Goal: Task Accomplishment & Management: Manage account settings

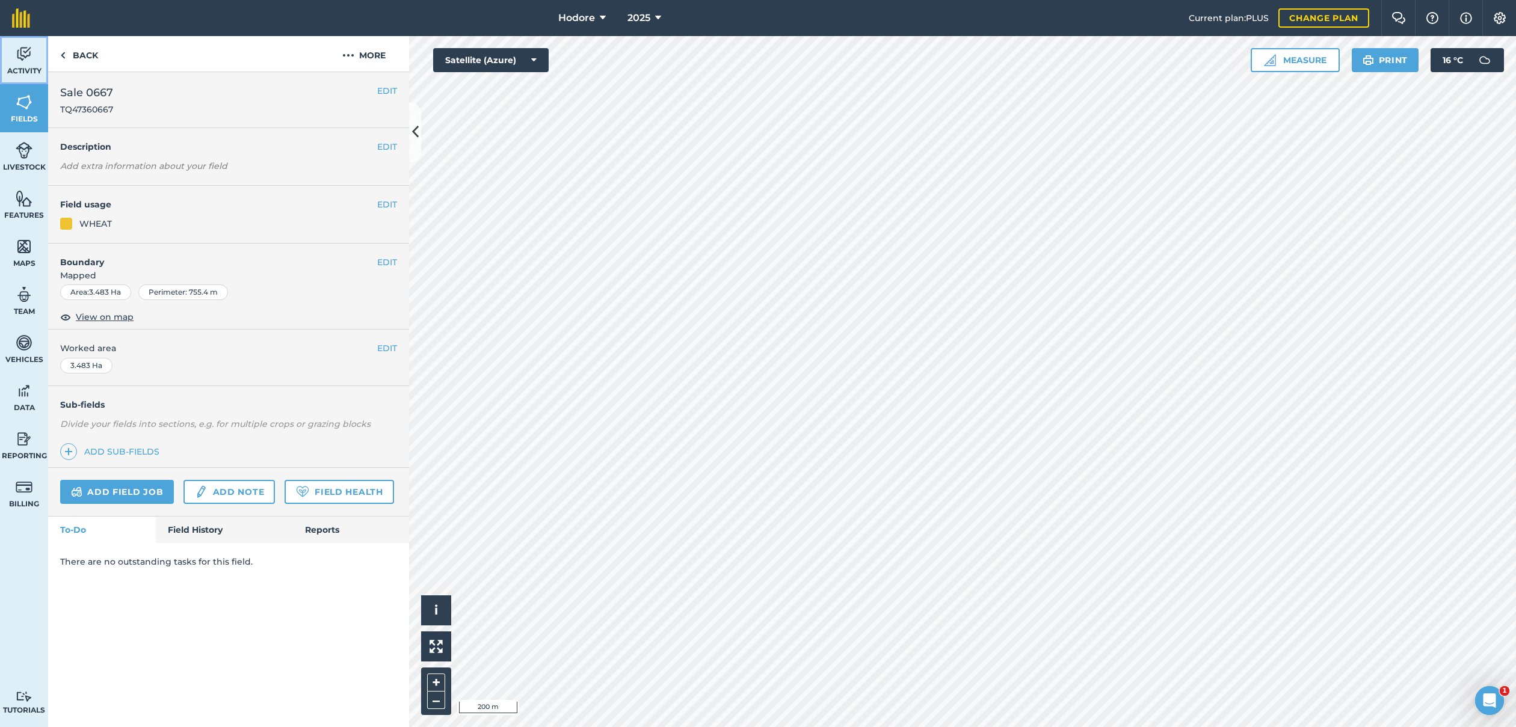
click at [30, 68] on span "Activity" at bounding box center [24, 71] width 48 height 10
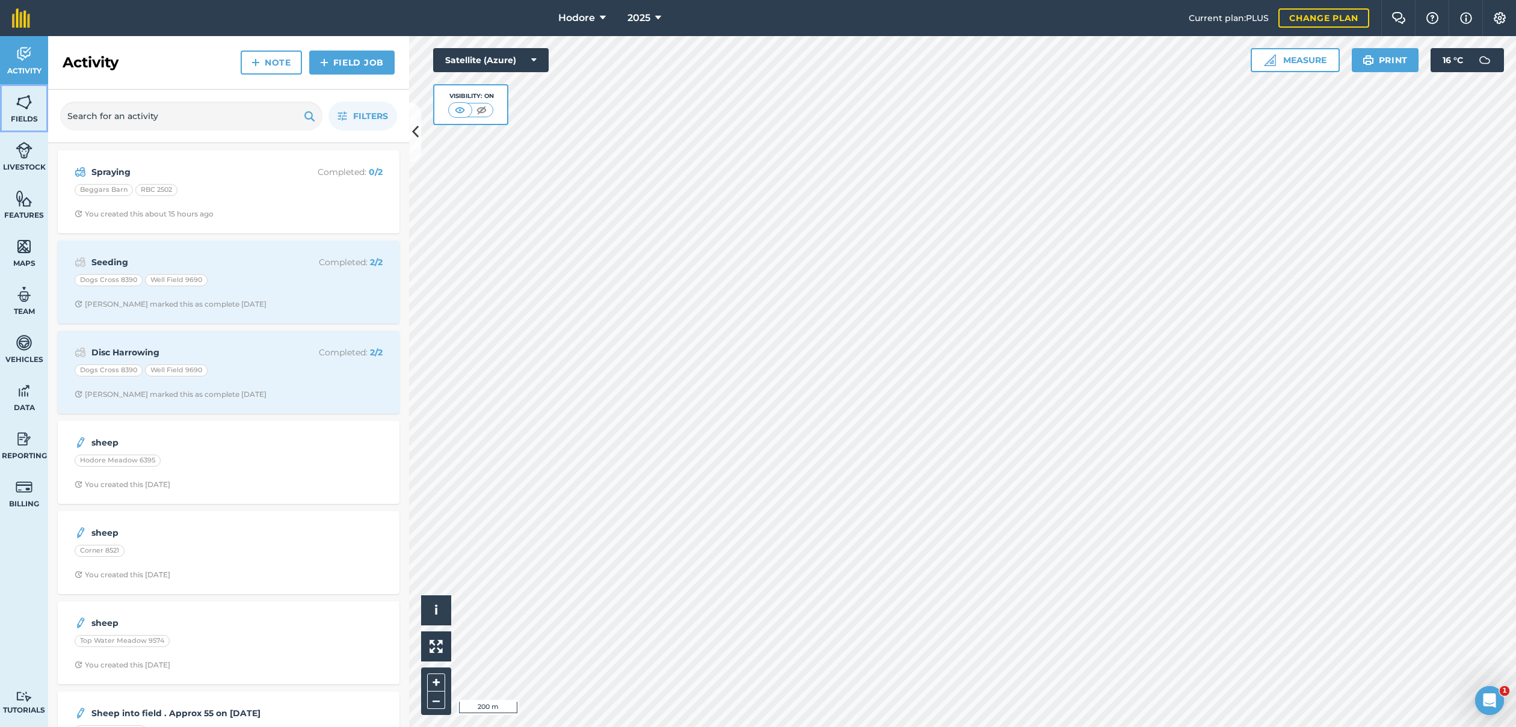
click at [23, 112] on link "Fields" at bounding box center [24, 108] width 48 height 48
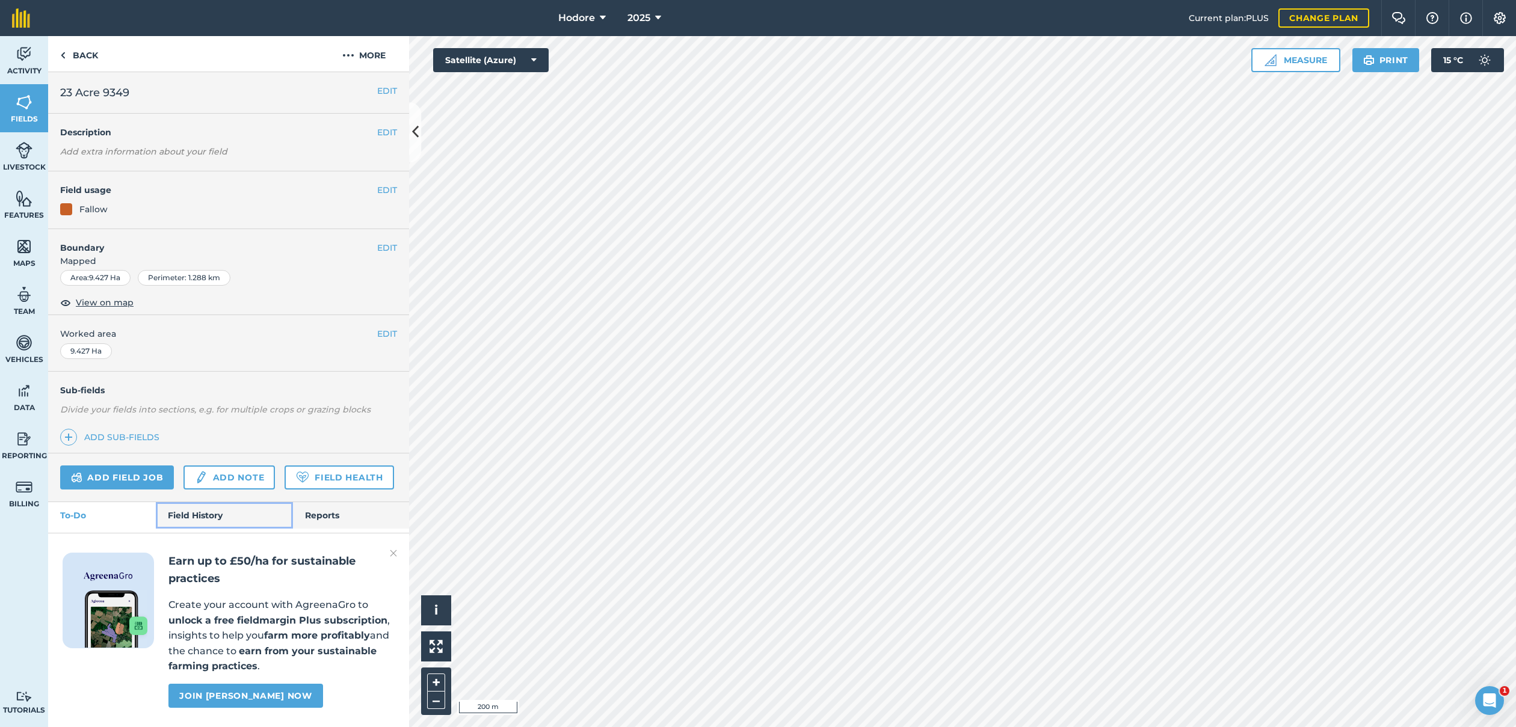
click at [211, 515] on link "Field History" at bounding box center [224, 515] width 137 height 26
click at [392, 553] on img at bounding box center [393, 553] width 7 height 14
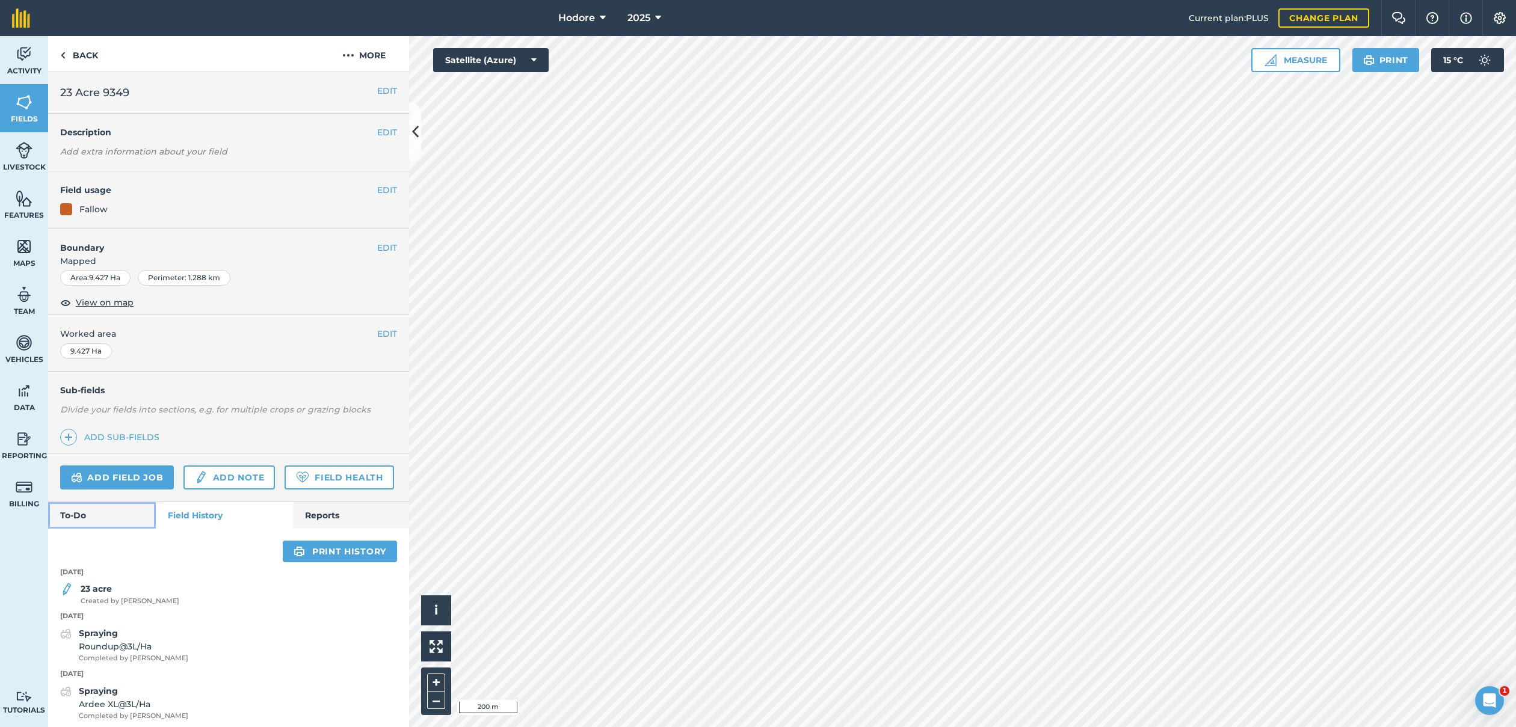
click at [113, 514] on link "To-Do" at bounding box center [102, 515] width 108 height 26
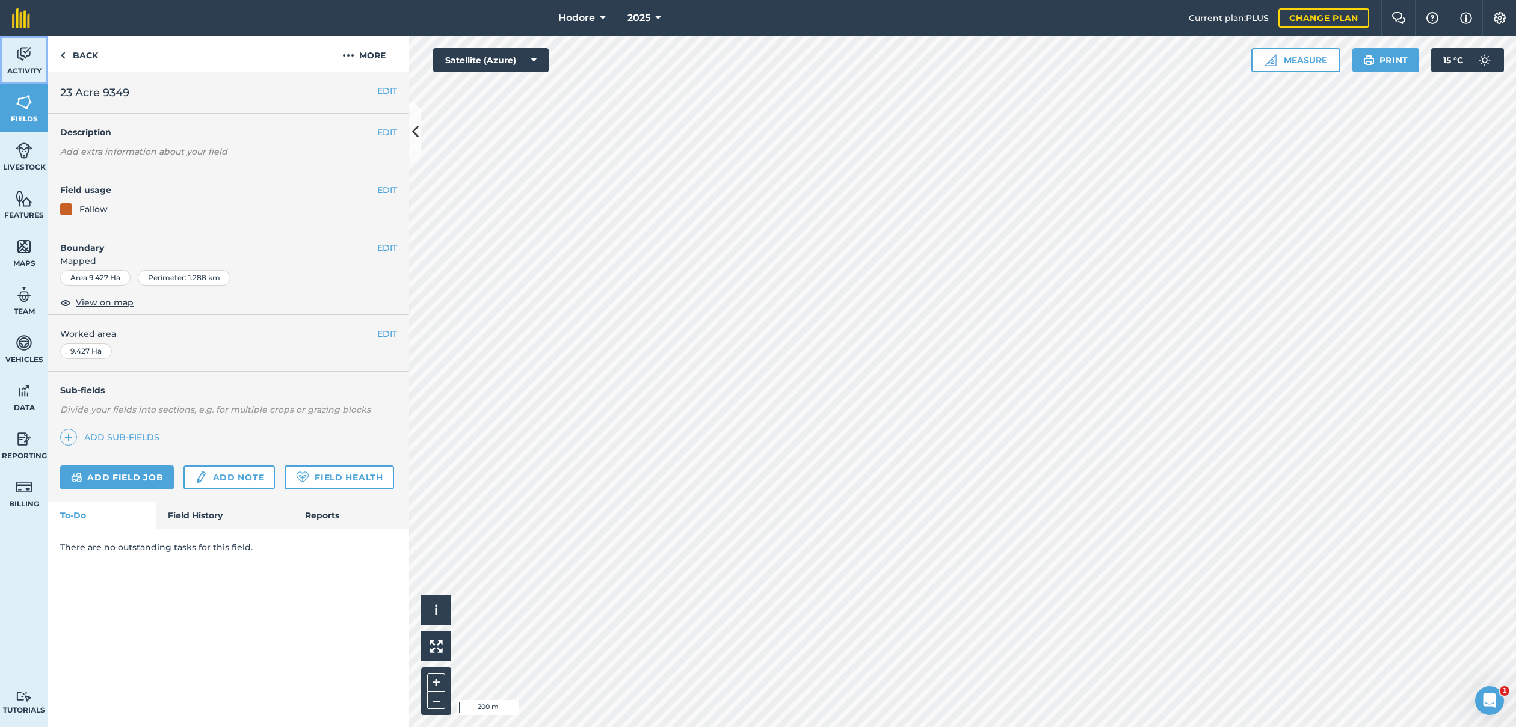
click at [26, 56] on img at bounding box center [24, 54] width 17 height 18
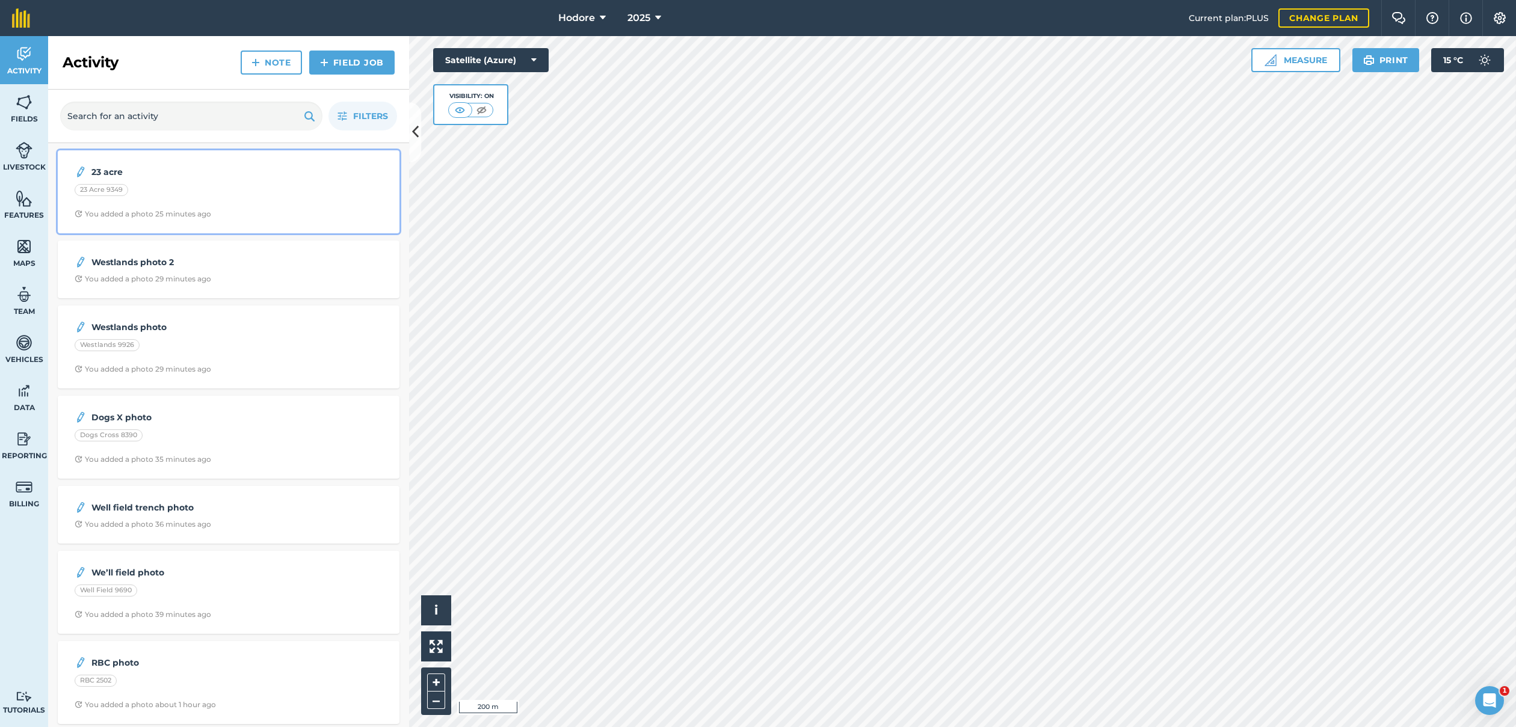
click at [183, 184] on div "23 Acre 9349" at bounding box center [229, 192] width 308 height 16
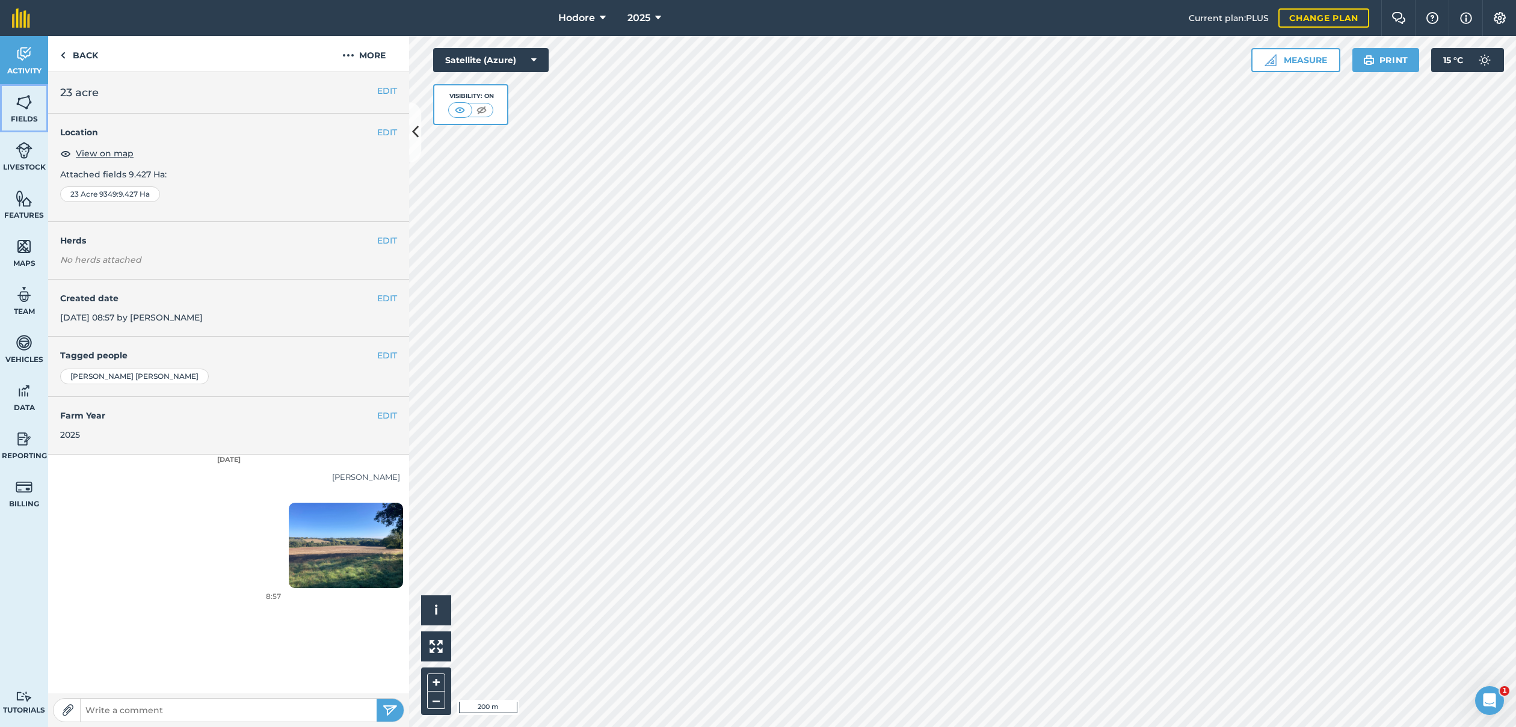
click at [28, 108] on img at bounding box center [24, 102] width 17 height 18
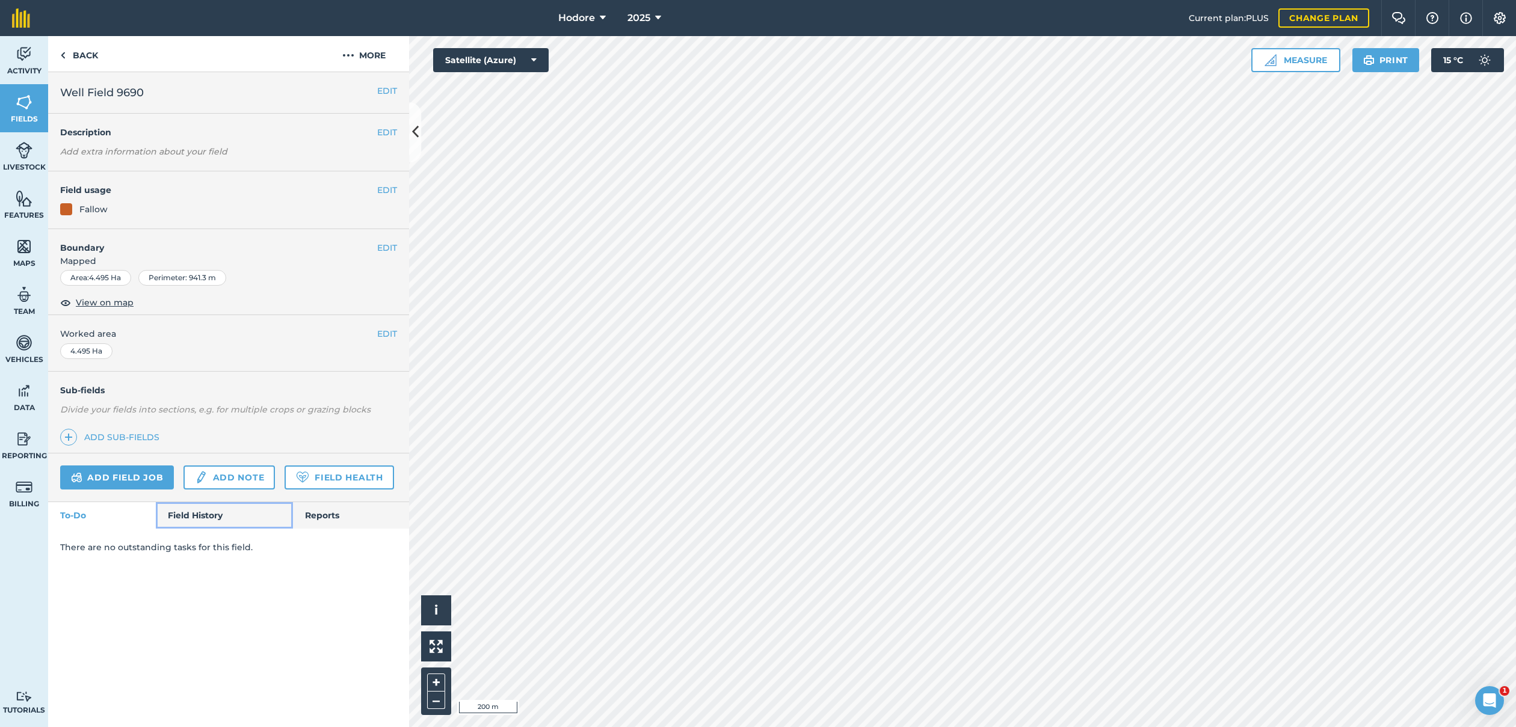
click at [200, 511] on link "Field History" at bounding box center [224, 515] width 137 height 26
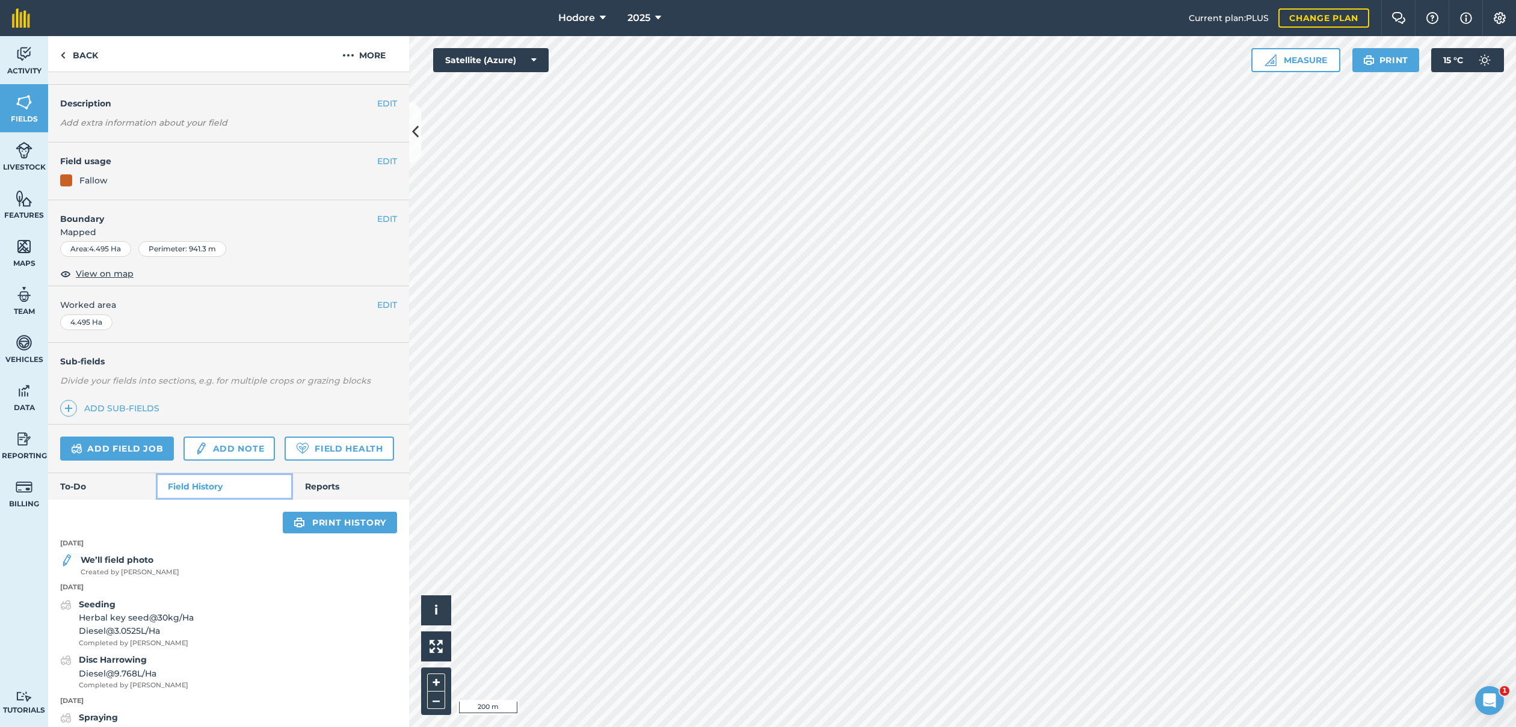
scroll to position [32, 0]
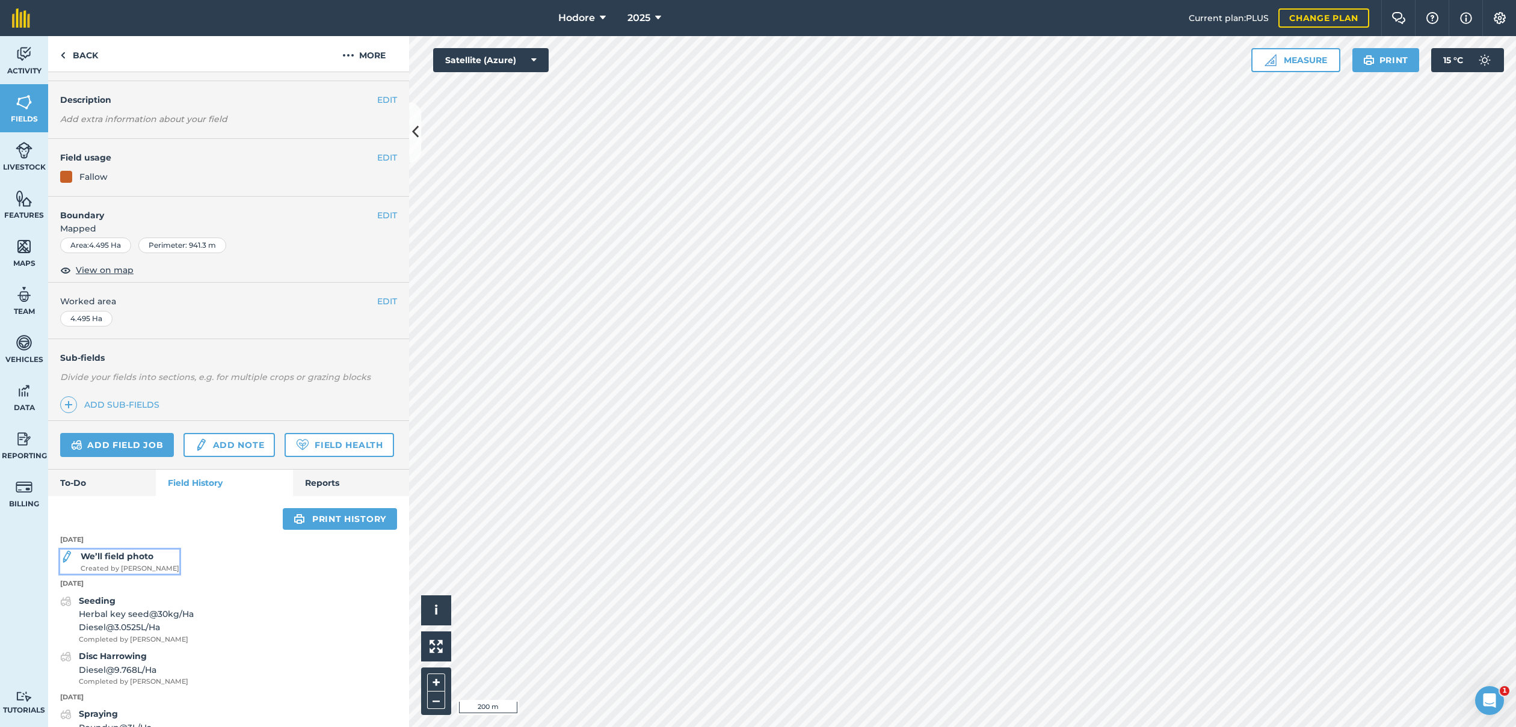
click at [128, 564] on span "Created by Emily M" at bounding box center [130, 569] width 99 height 11
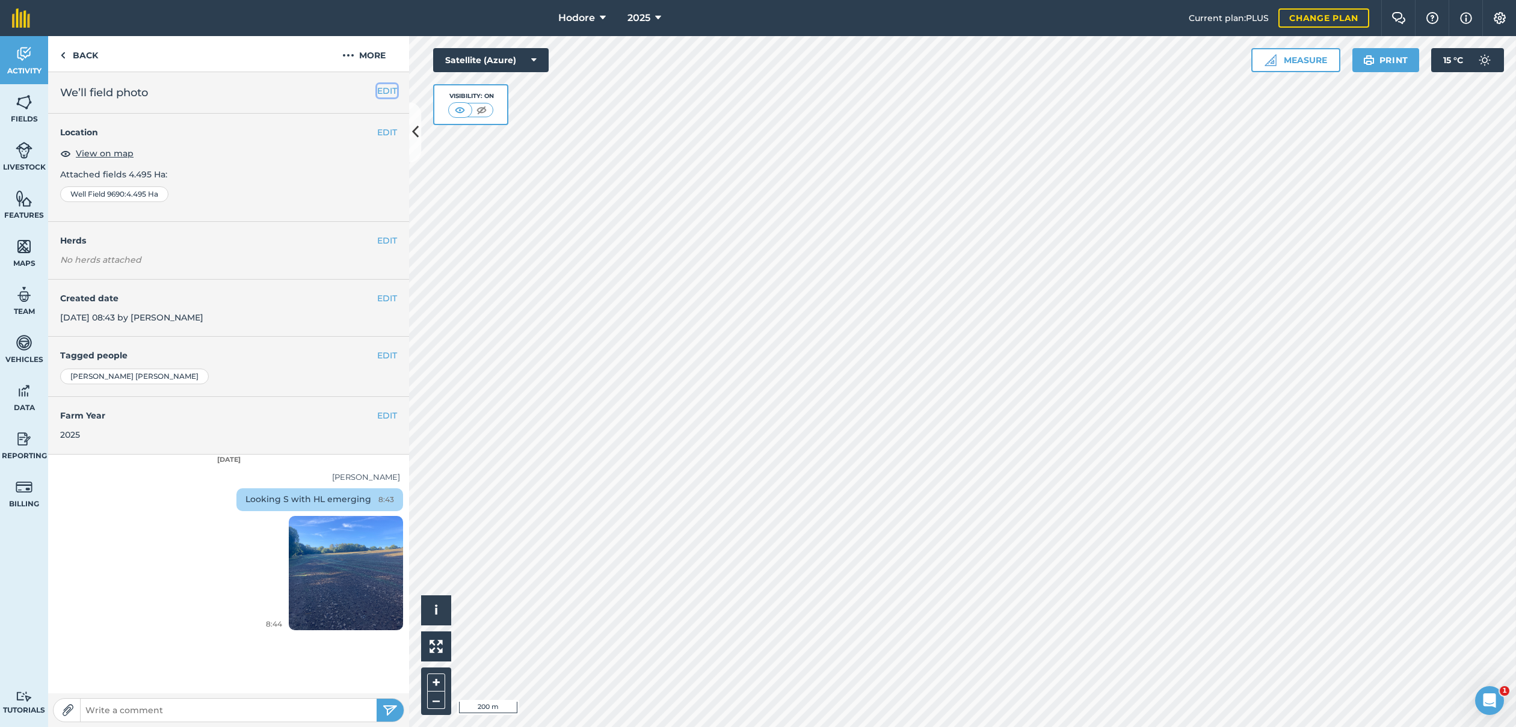
click at [384, 87] on button "EDIT" at bounding box center [387, 90] width 20 height 13
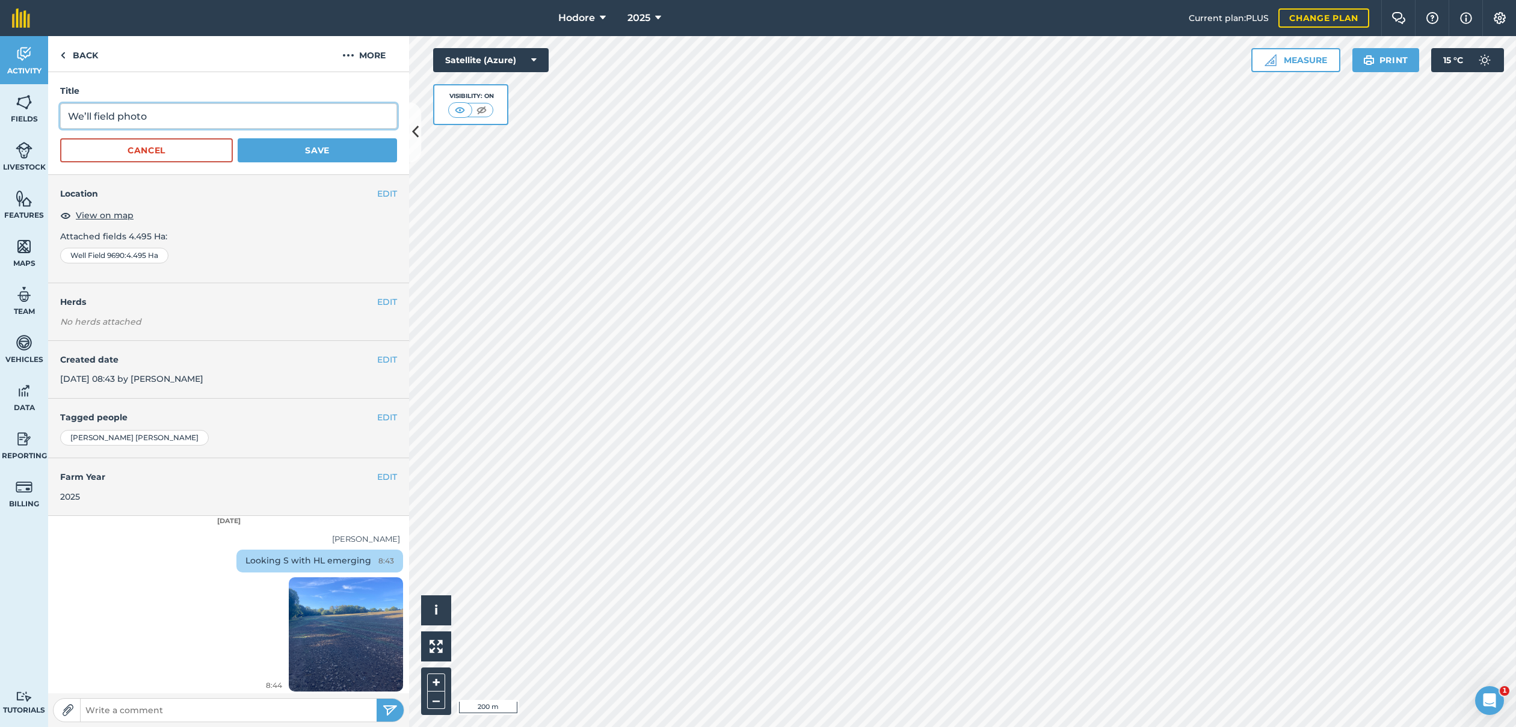
click at [86, 113] on input "We’ll field photo" at bounding box center [228, 115] width 337 height 25
type input "Well field photo"
click at [294, 146] on button "Save" at bounding box center [317, 150] width 159 height 24
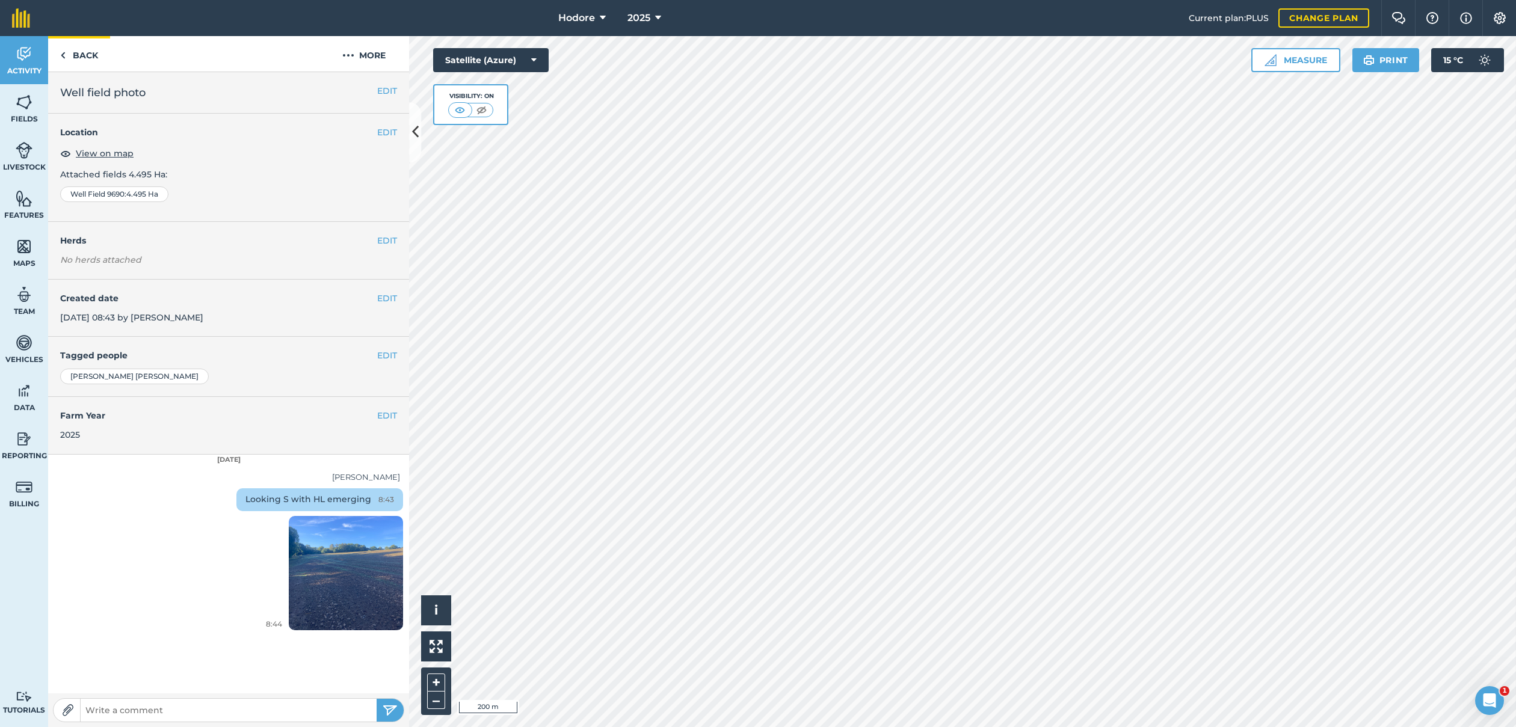
click at [74, 54] on link "Back" at bounding box center [79, 53] width 62 height 35
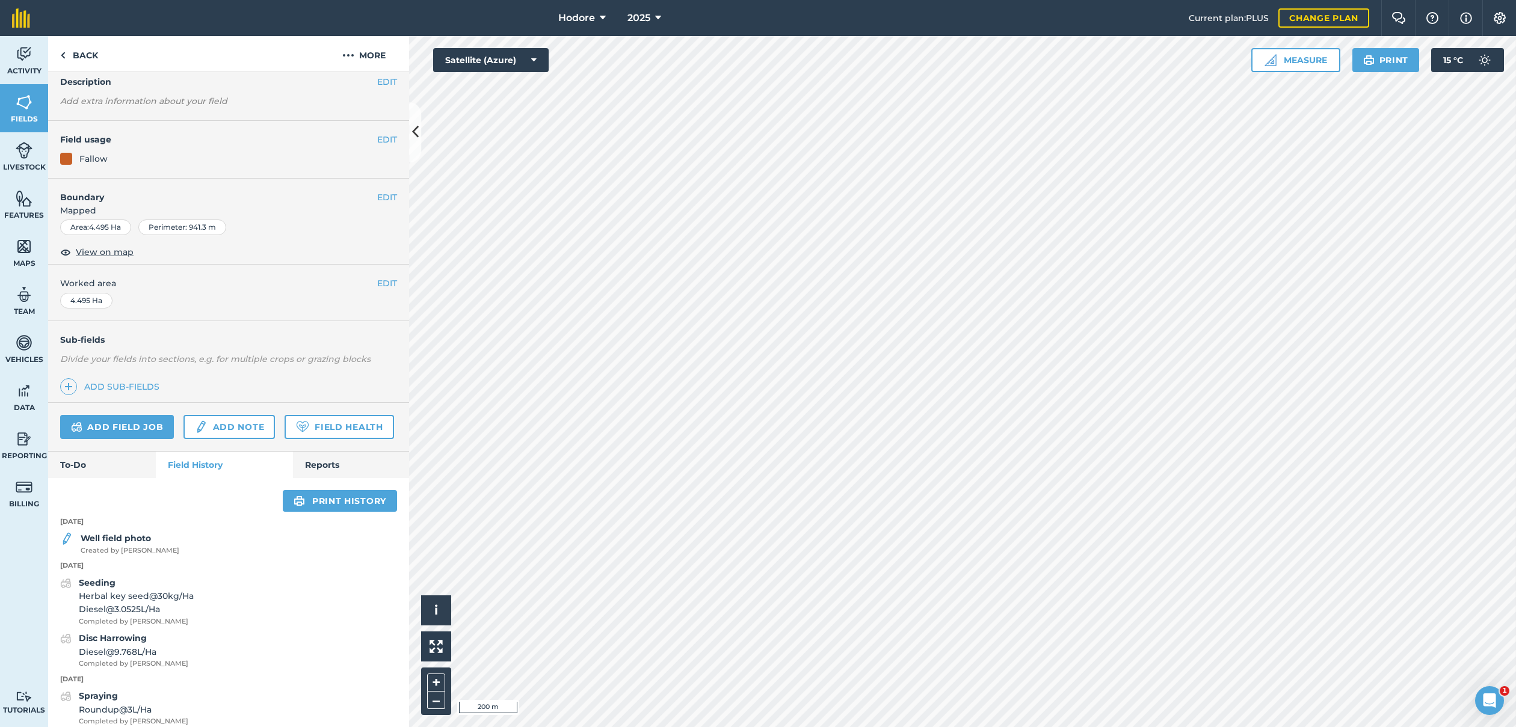
scroll to position [49, 0]
click at [393, 140] on button "EDIT" at bounding box center [387, 140] width 20 height 13
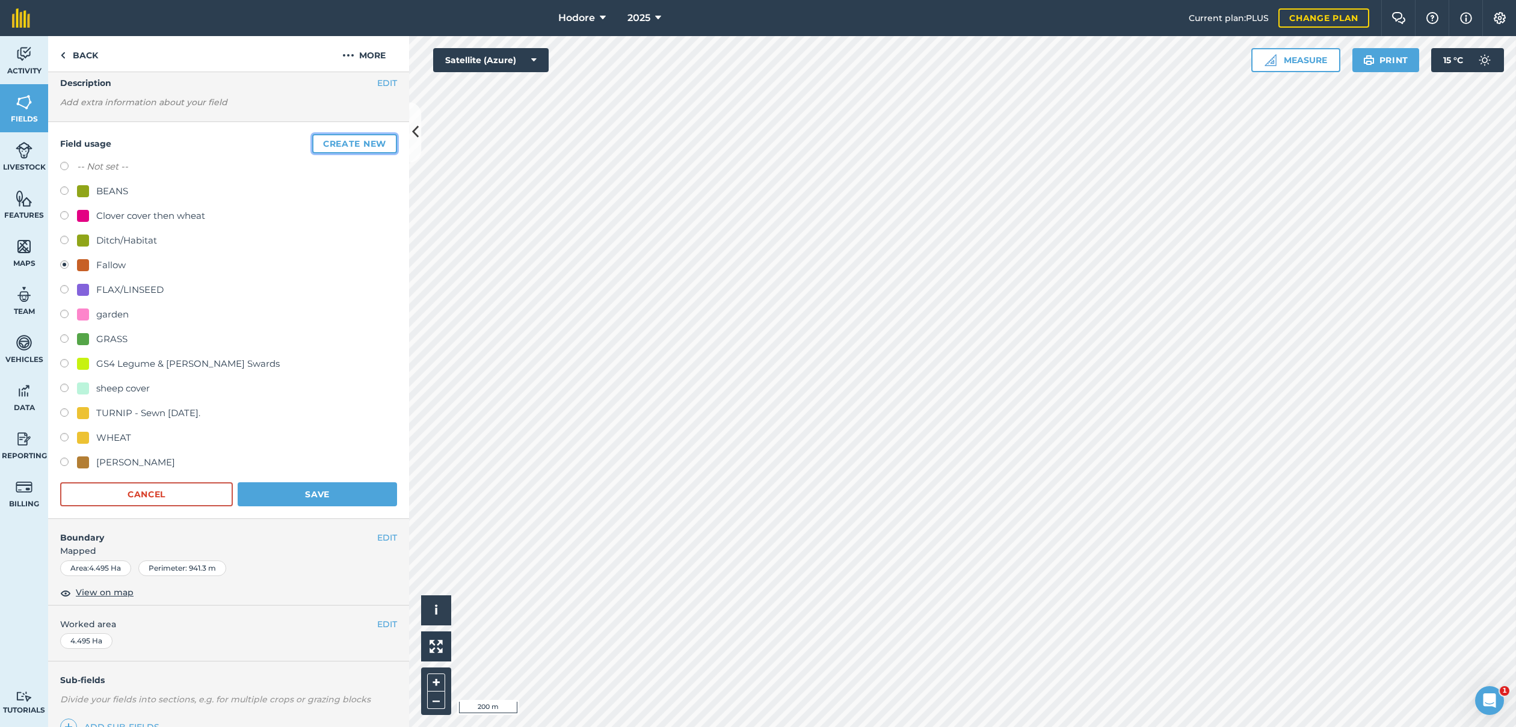
click at [349, 136] on button "Create new" at bounding box center [354, 143] width 85 height 19
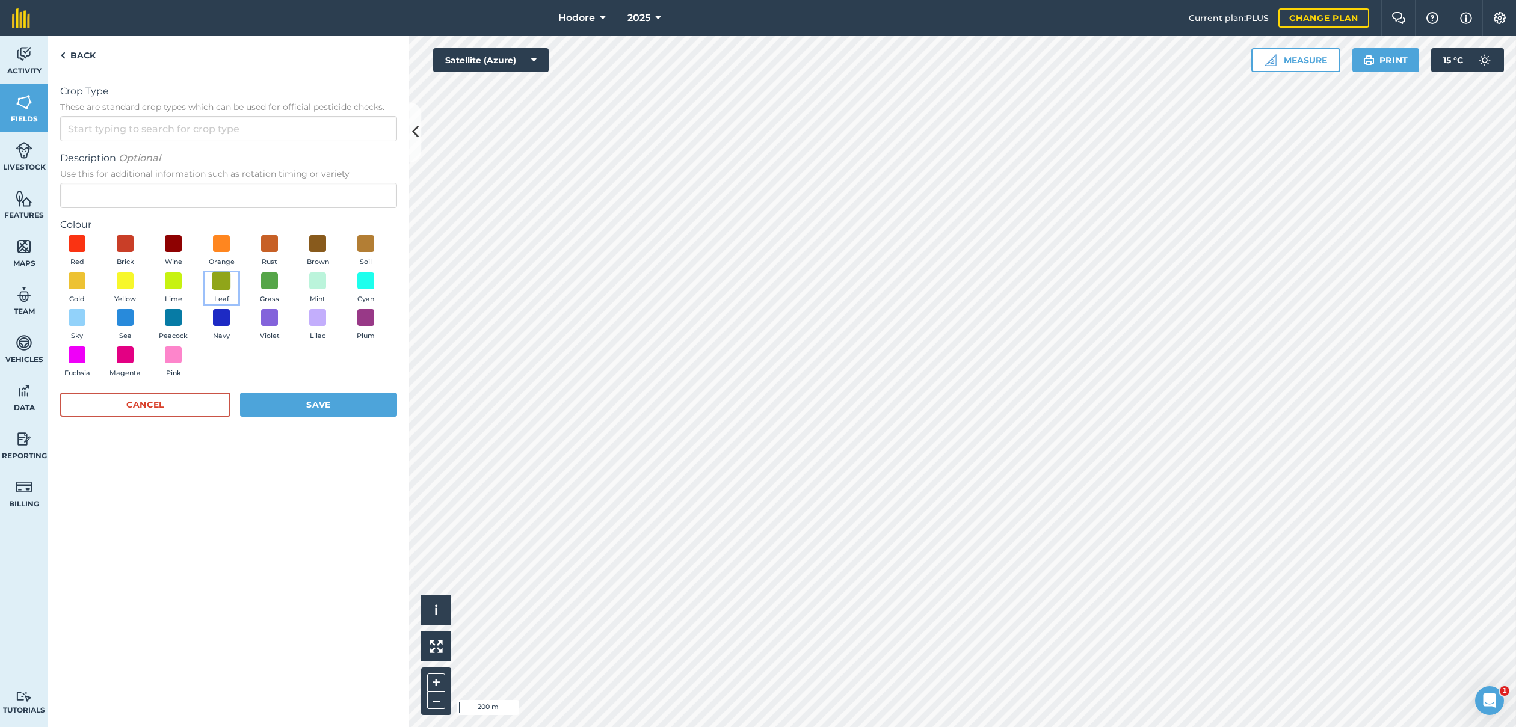
click at [223, 277] on span at bounding box center [221, 280] width 19 height 19
click at [220, 123] on input "Crop Type These are standard crop types which can be used for official pesticid…" at bounding box center [228, 128] width 337 height 25
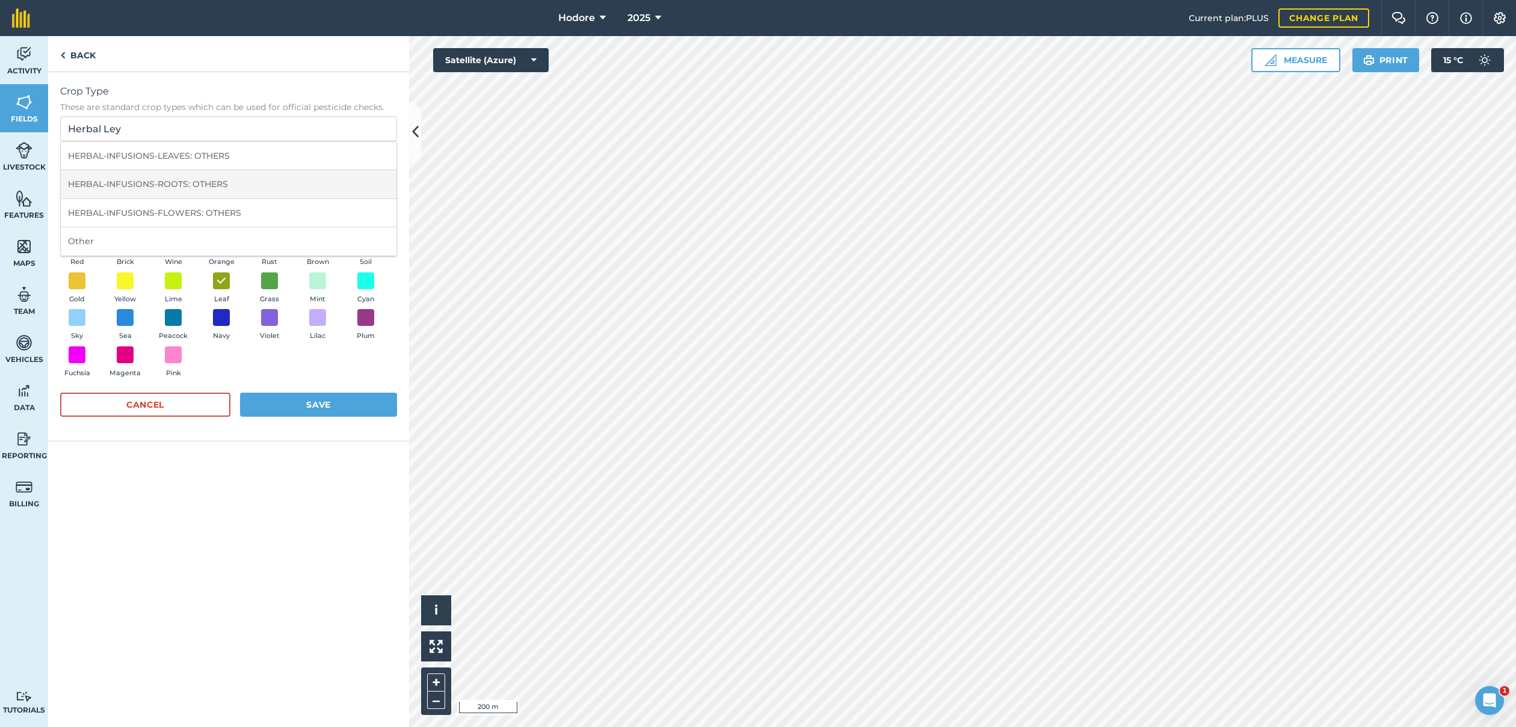
click at [209, 177] on li "HERBAL-INFUSIONS-ROOTS: OTHERS" at bounding box center [229, 184] width 336 height 28
type input "HERBAL-INFUSIONS-ROOTS: OTHERS"
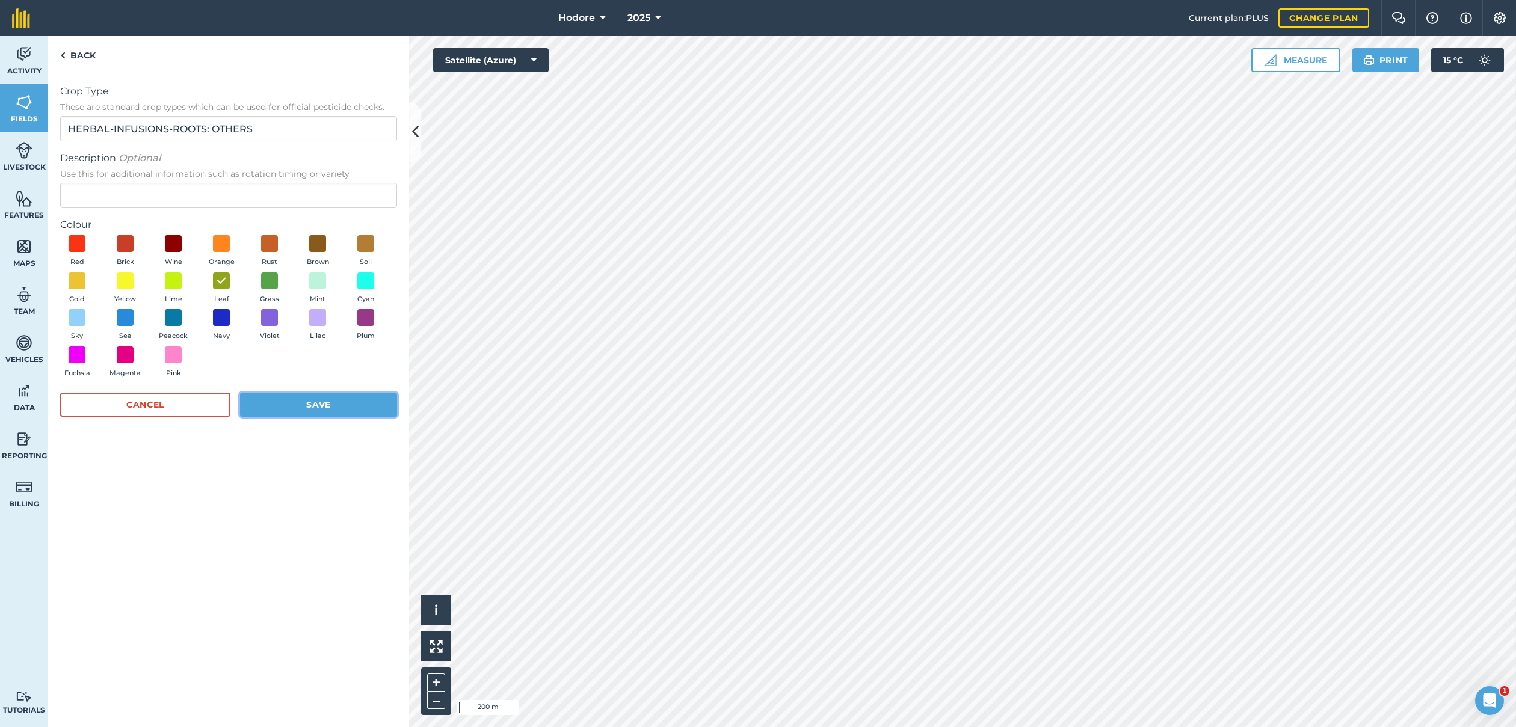
click at [268, 403] on button "Save" at bounding box center [318, 405] width 157 height 24
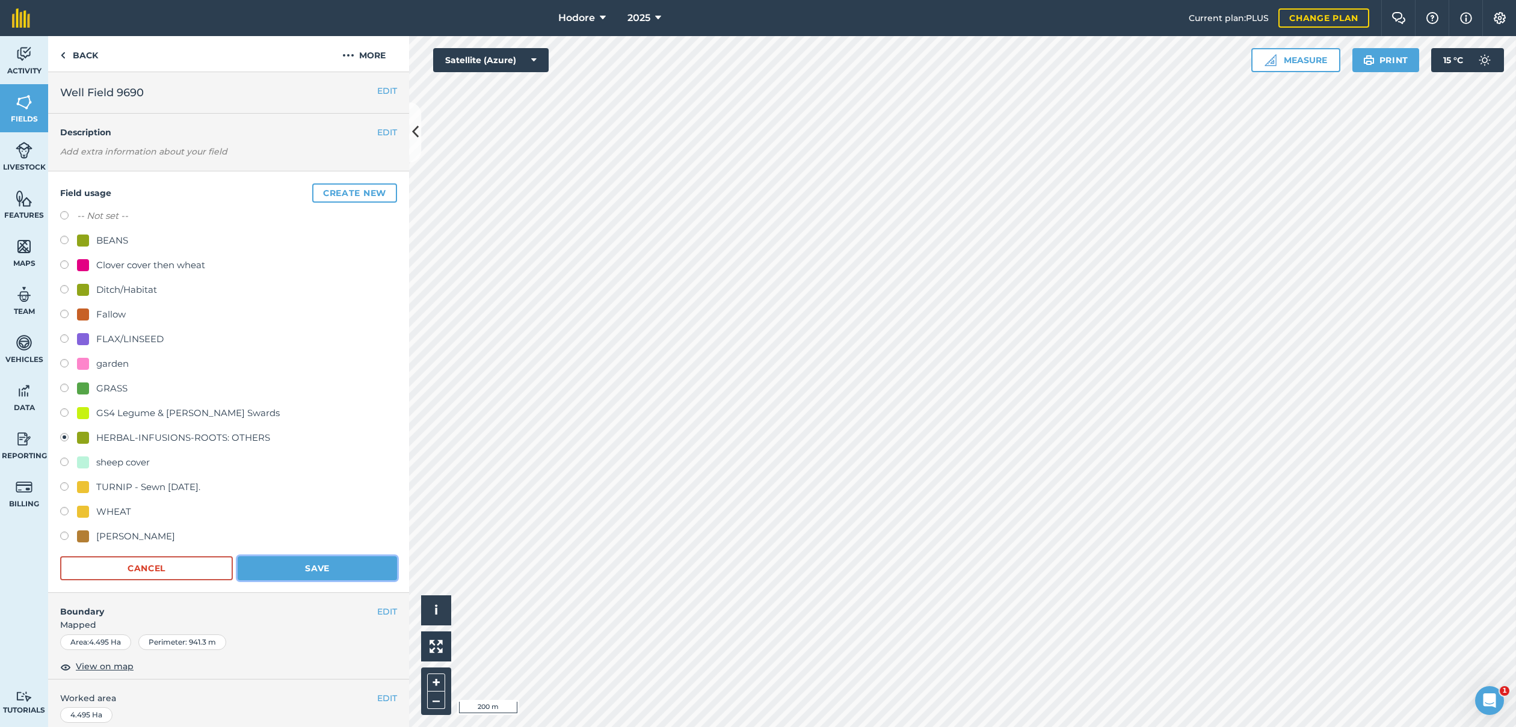
click at [295, 565] on button "Save" at bounding box center [317, 568] width 159 height 24
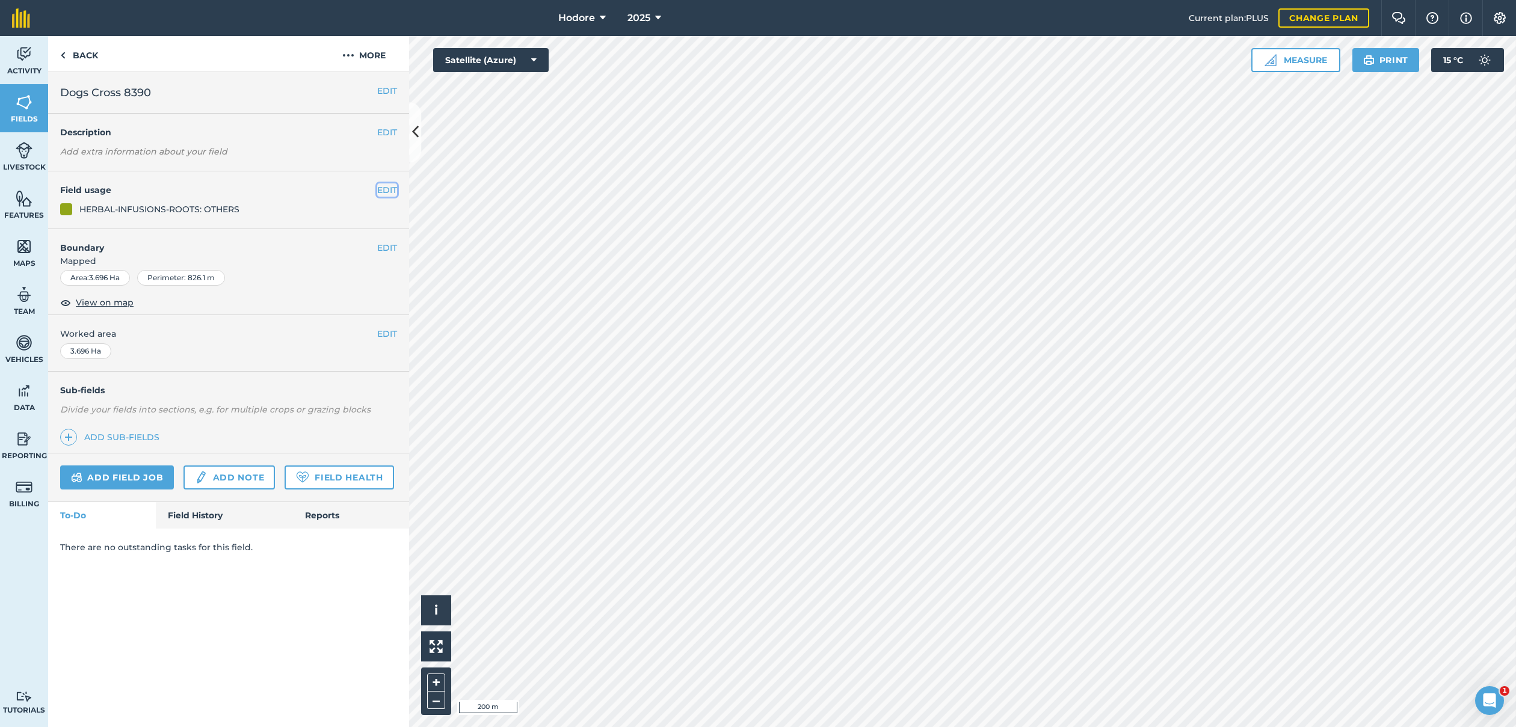
click at [385, 189] on button "EDIT" at bounding box center [387, 189] width 20 height 13
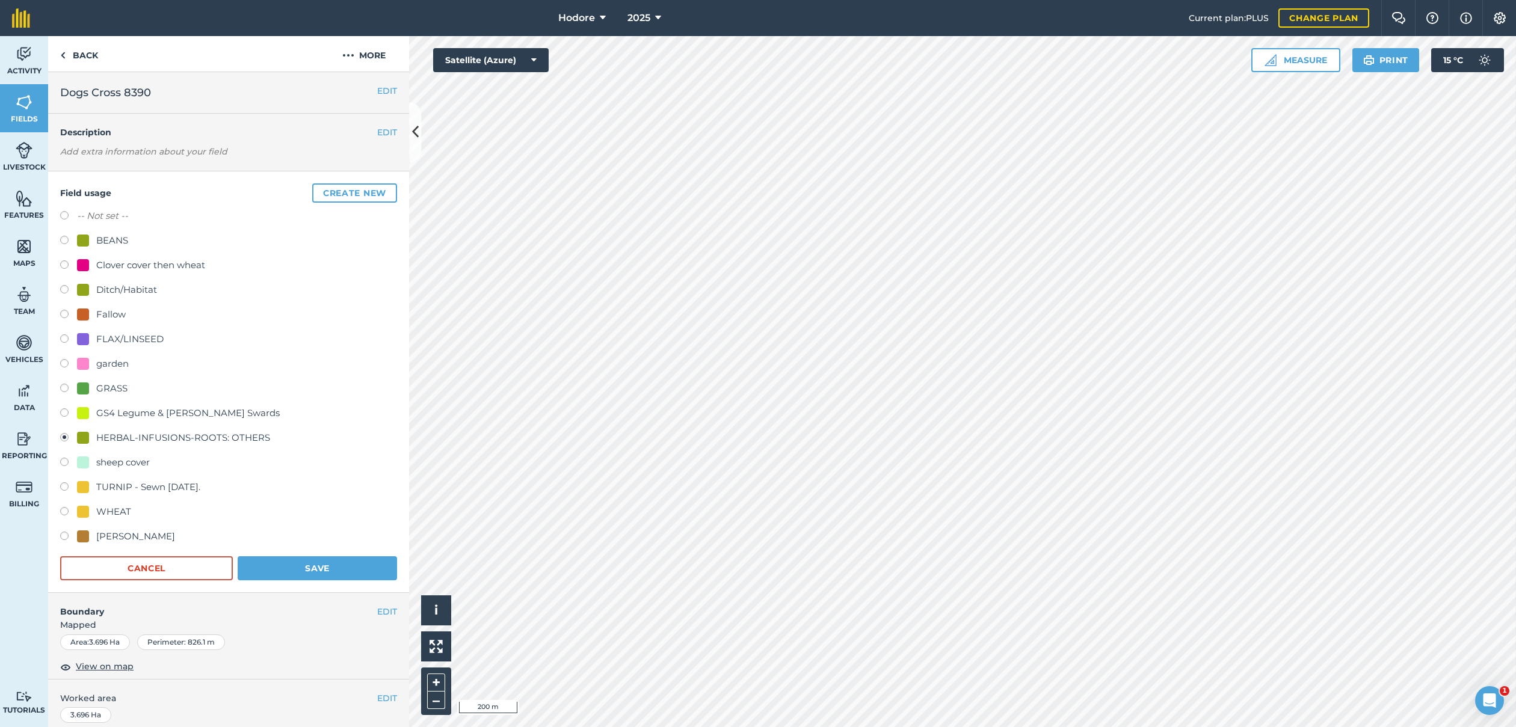
click at [65, 433] on label at bounding box center [68, 439] width 17 height 12
click at [295, 577] on button "Save" at bounding box center [317, 568] width 159 height 24
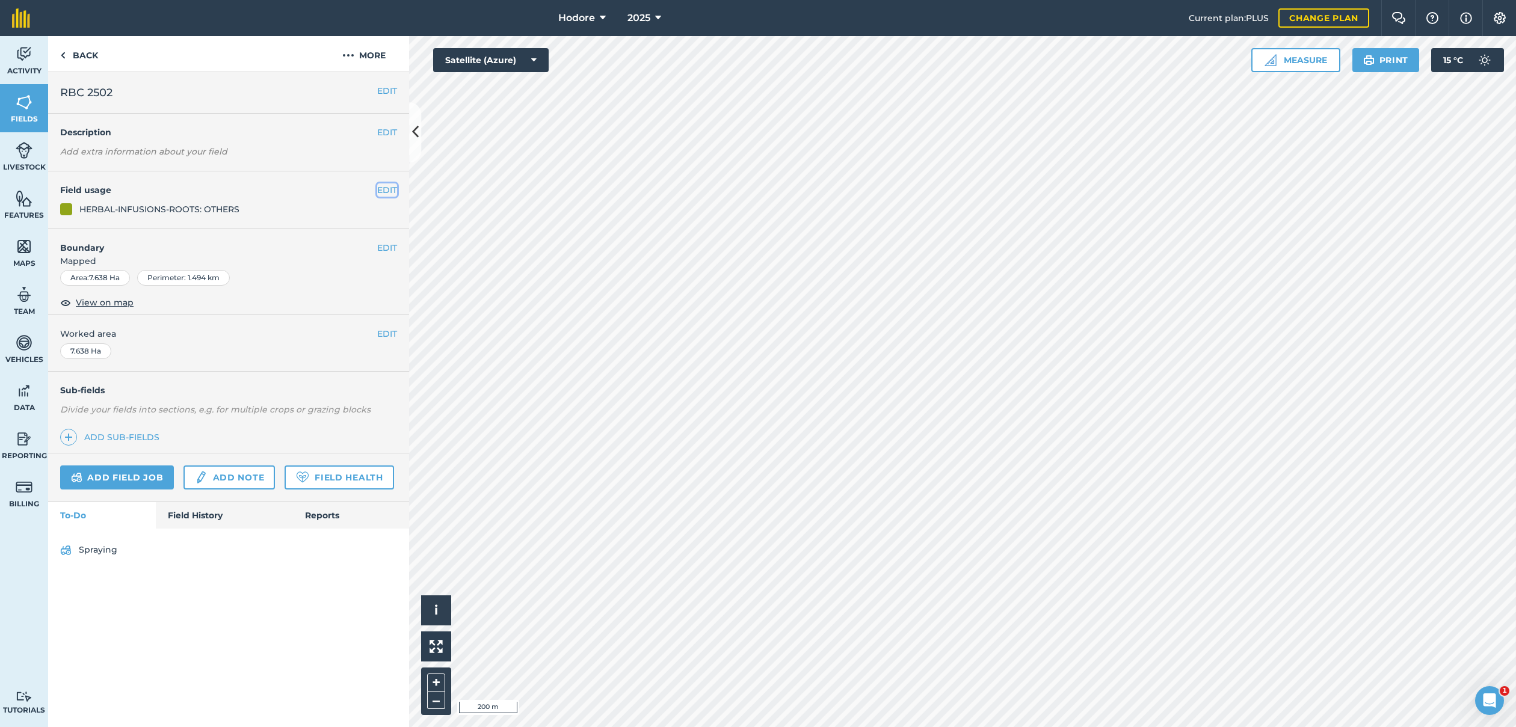
click at [387, 187] on button "EDIT" at bounding box center [387, 189] width 20 height 13
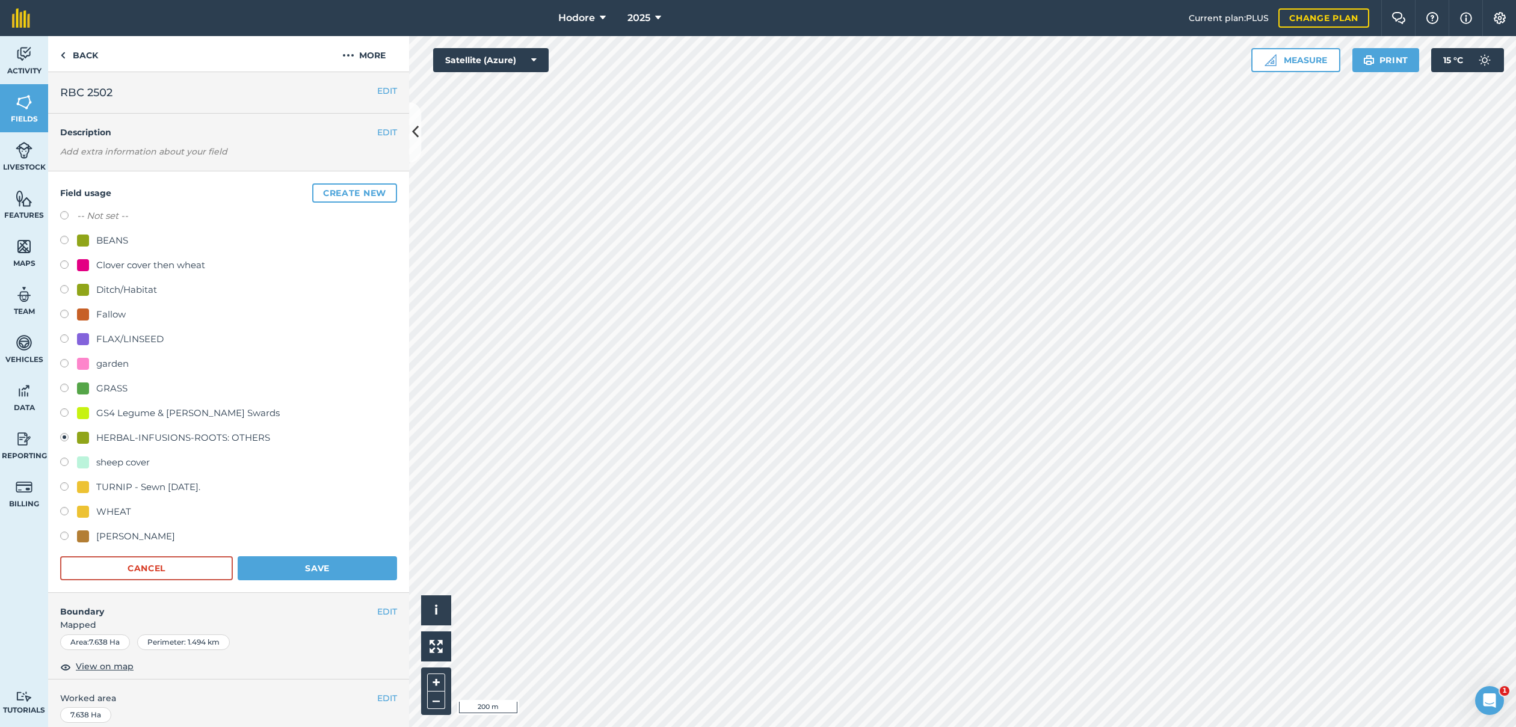
click at [63, 490] on label at bounding box center [68, 488] width 17 height 12
radio input "true"
radio input "false"
click at [305, 562] on button "Save" at bounding box center [317, 568] width 159 height 24
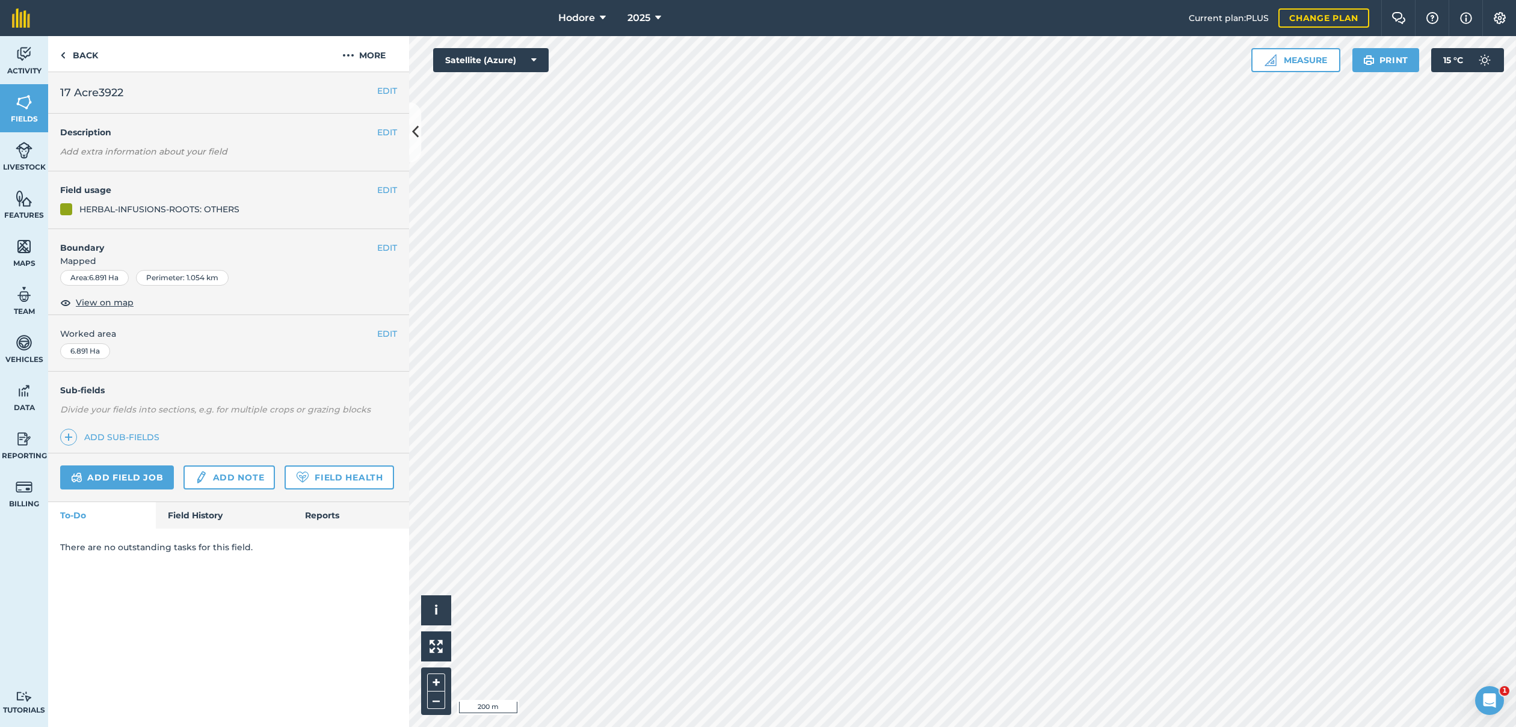
click at [28, 159] on link "Livestock" at bounding box center [24, 156] width 48 height 48
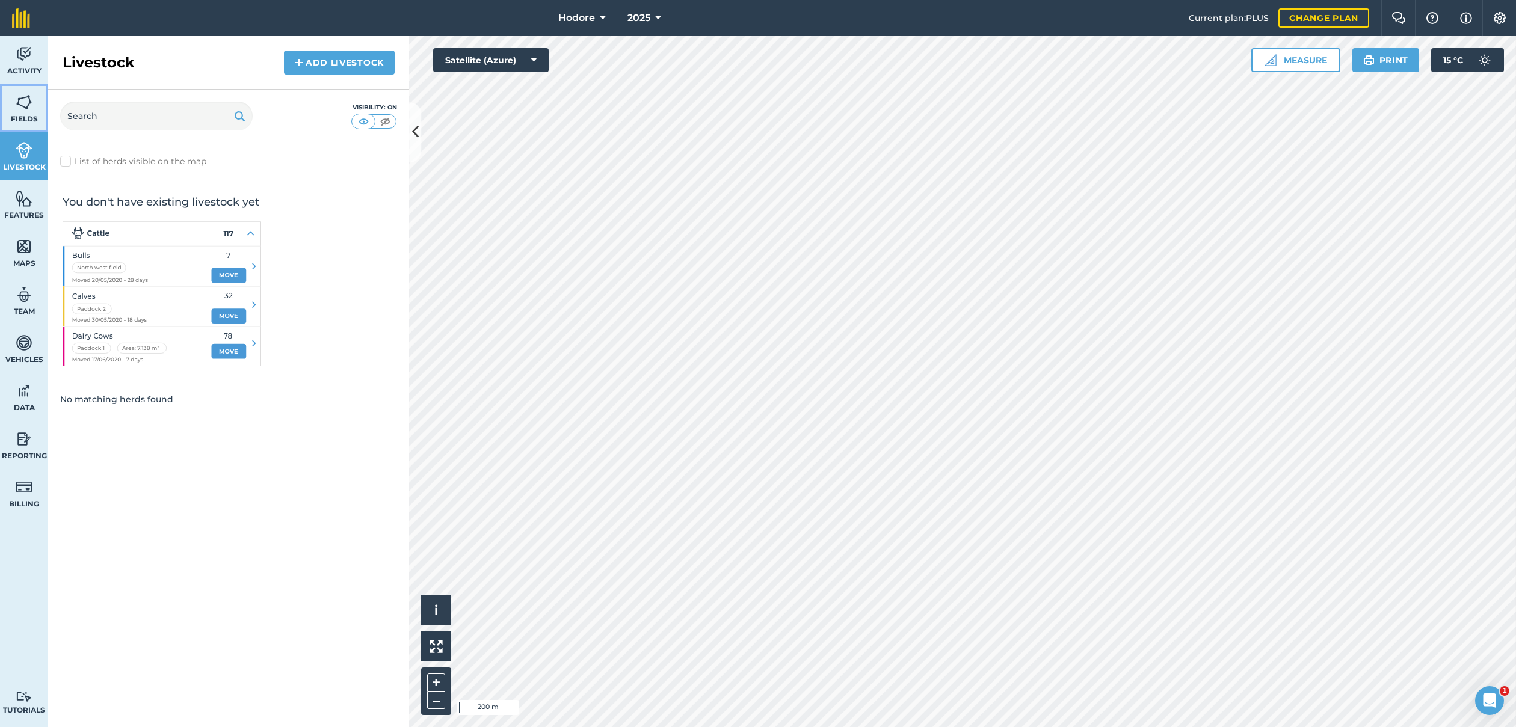
click at [26, 102] on img at bounding box center [24, 102] width 17 height 18
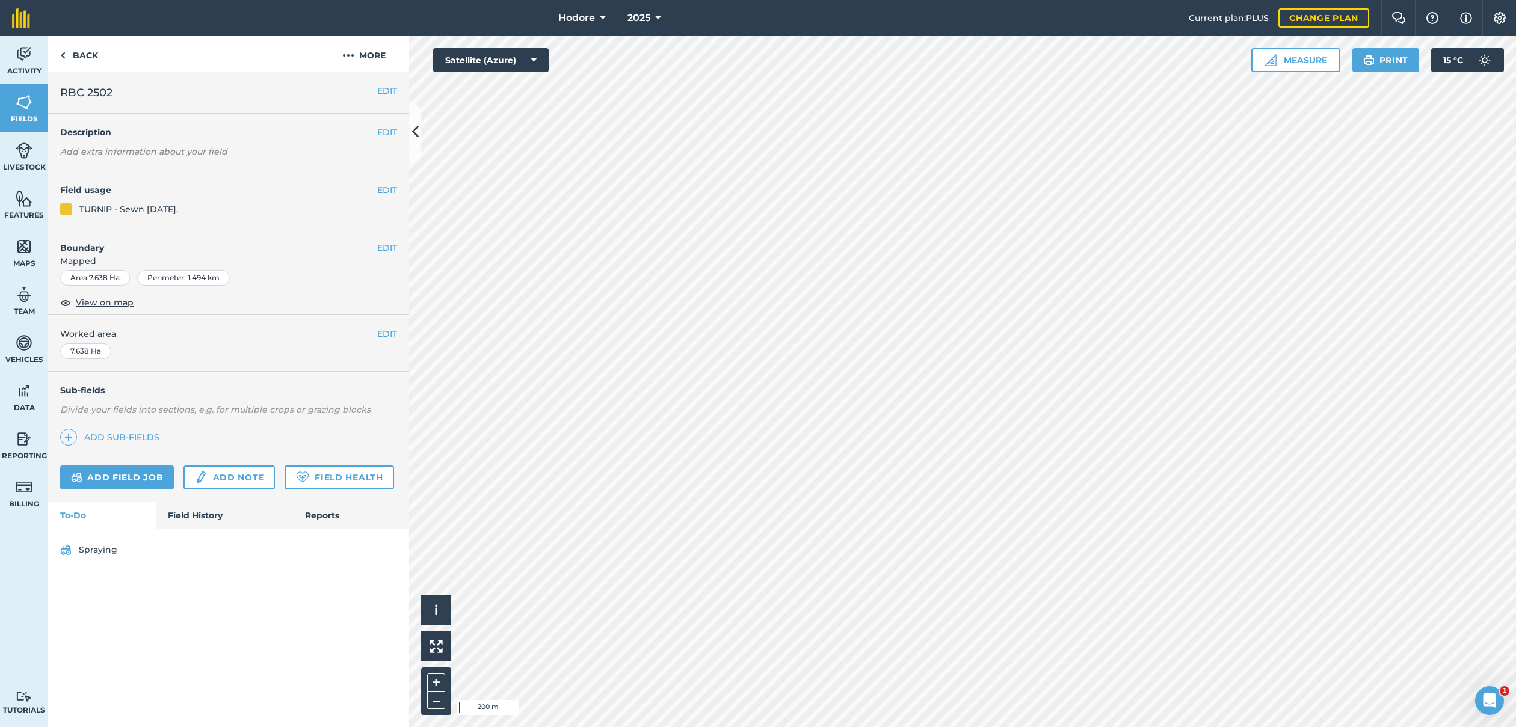
click at [381, 190] on button "EDIT" at bounding box center [387, 189] width 20 height 13
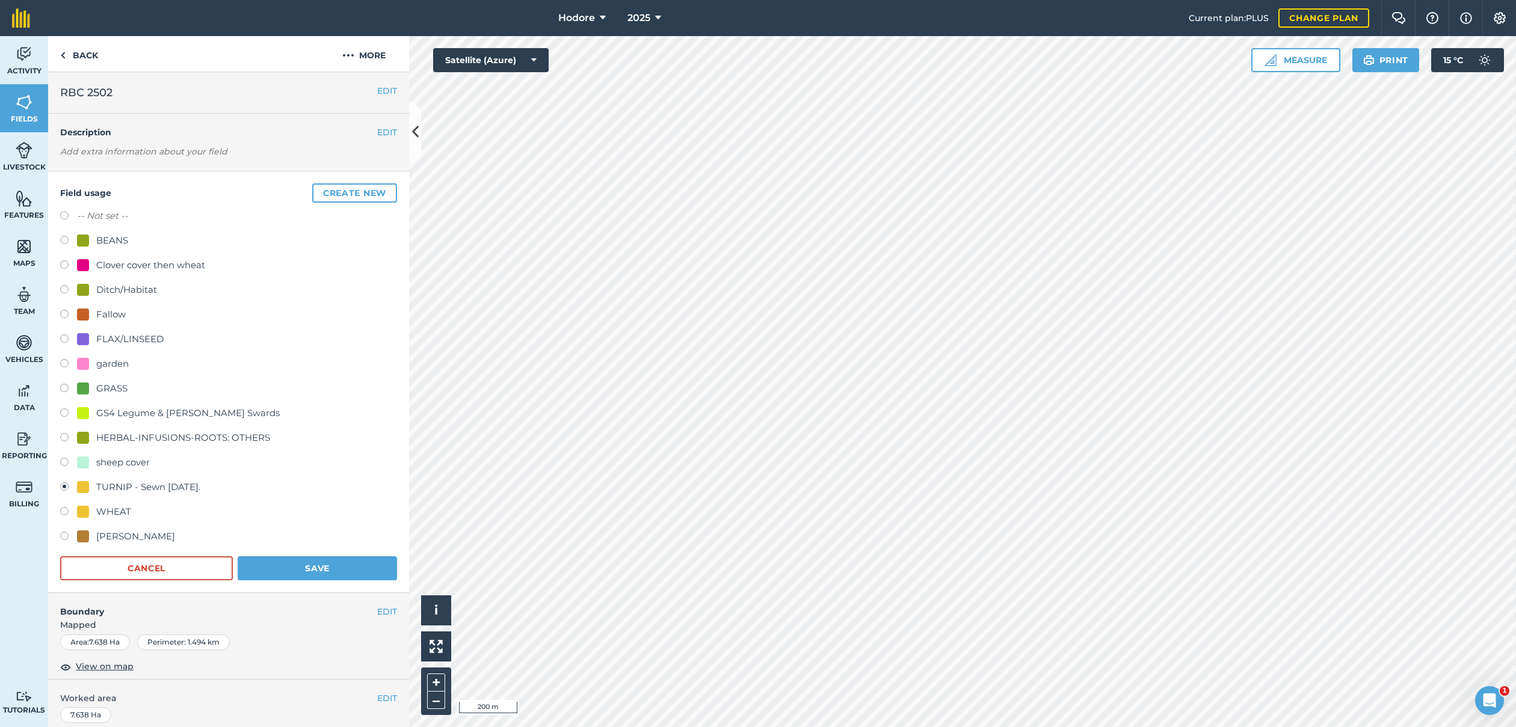
click at [177, 484] on div "TURNIP - Sewn [DATE]." at bounding box center [148, 487] width 104 height 14
click at [286, 571] on button "Save" at bounding box center [317, 568] width 159 height 24
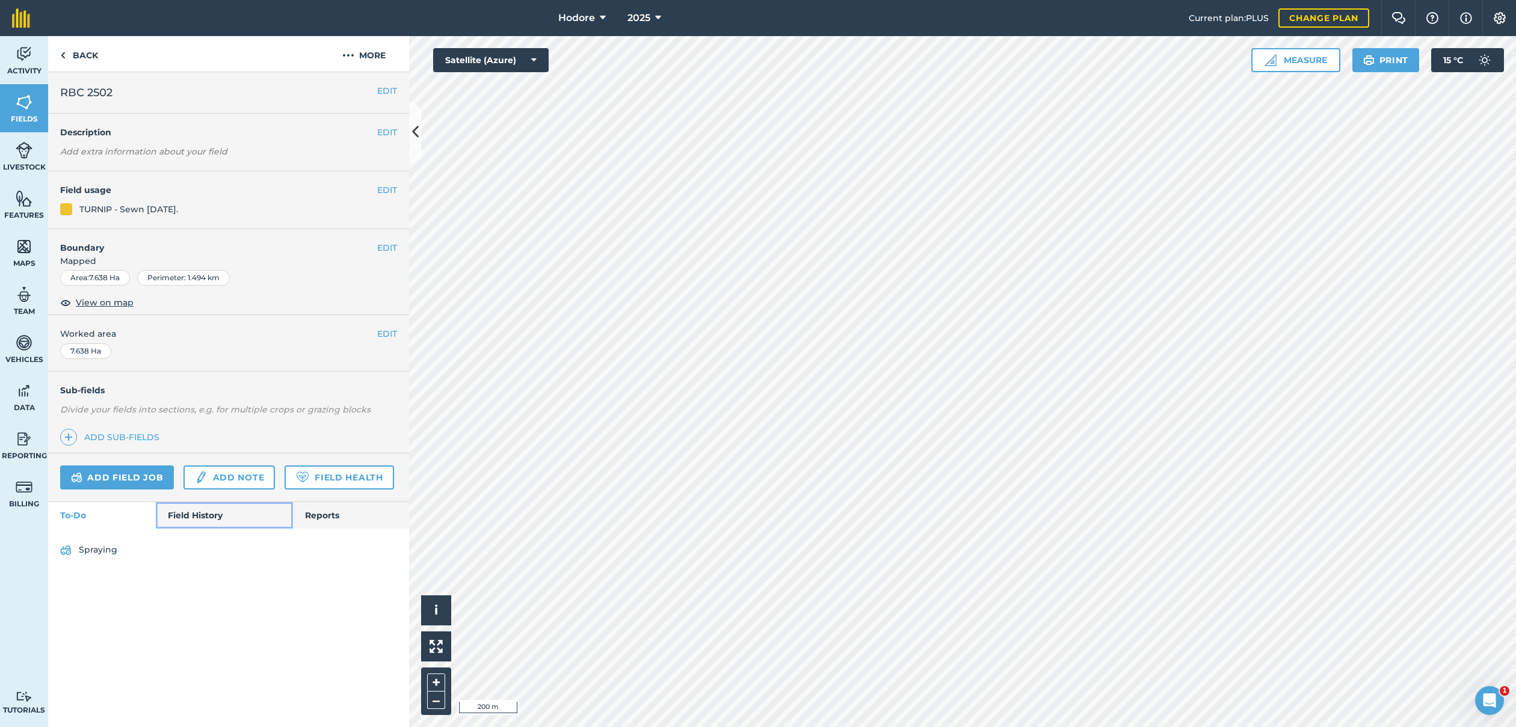
click at [180, 511] on link "Field History" at bounding box center [224, 515] width 137 height 26
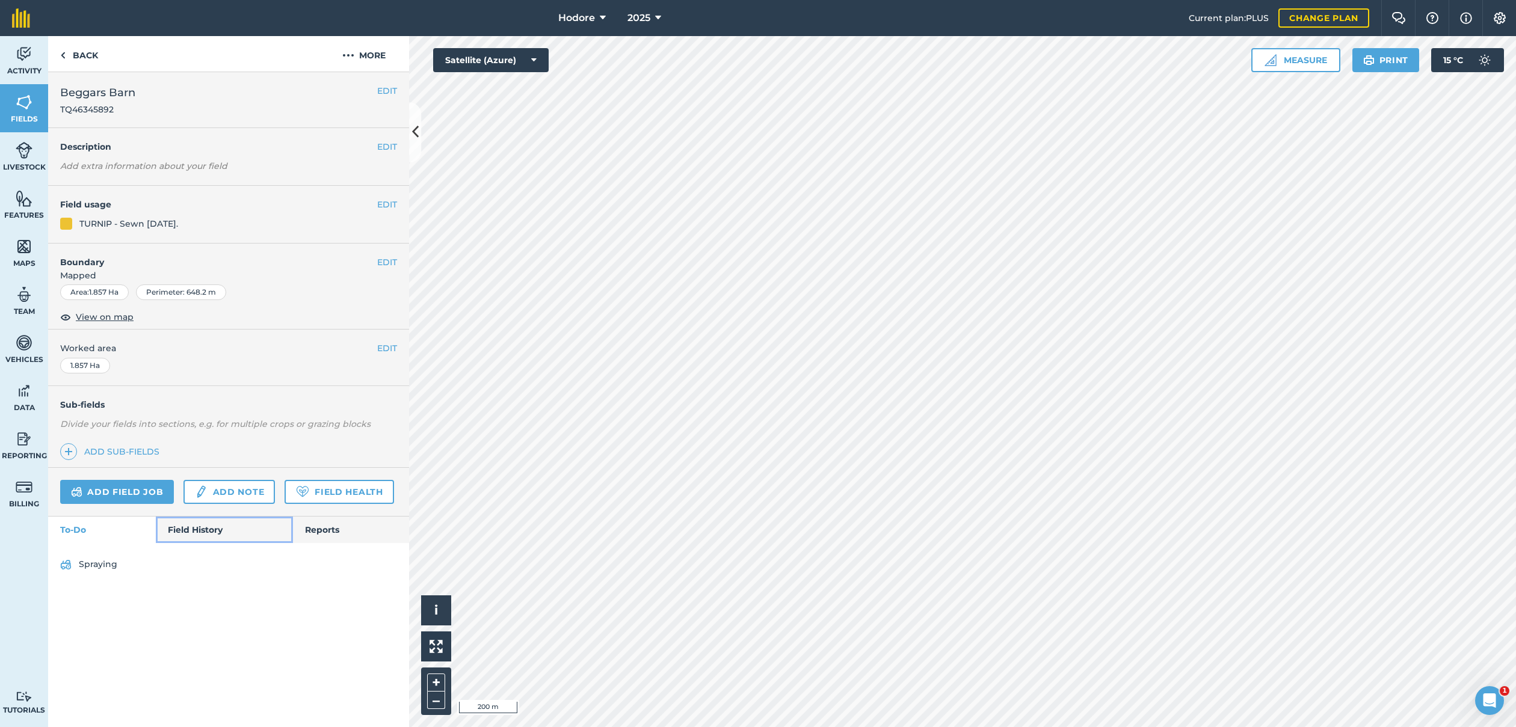
click at [205, 525] on link "Field History" at bounding box center [224, 530] width 137 height 26
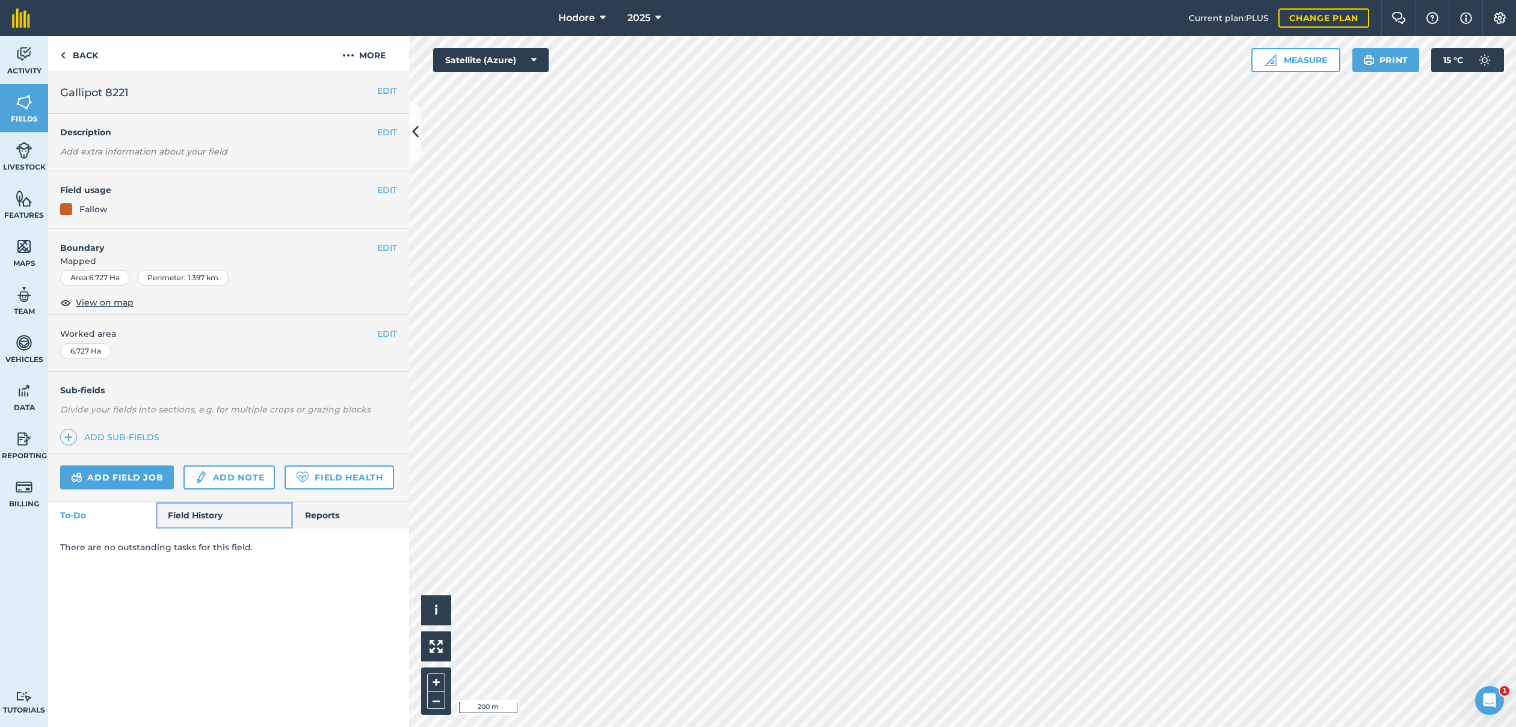
click at [208, 512] on link "Field History" at bounding box center [224, 515] width 137 height 26
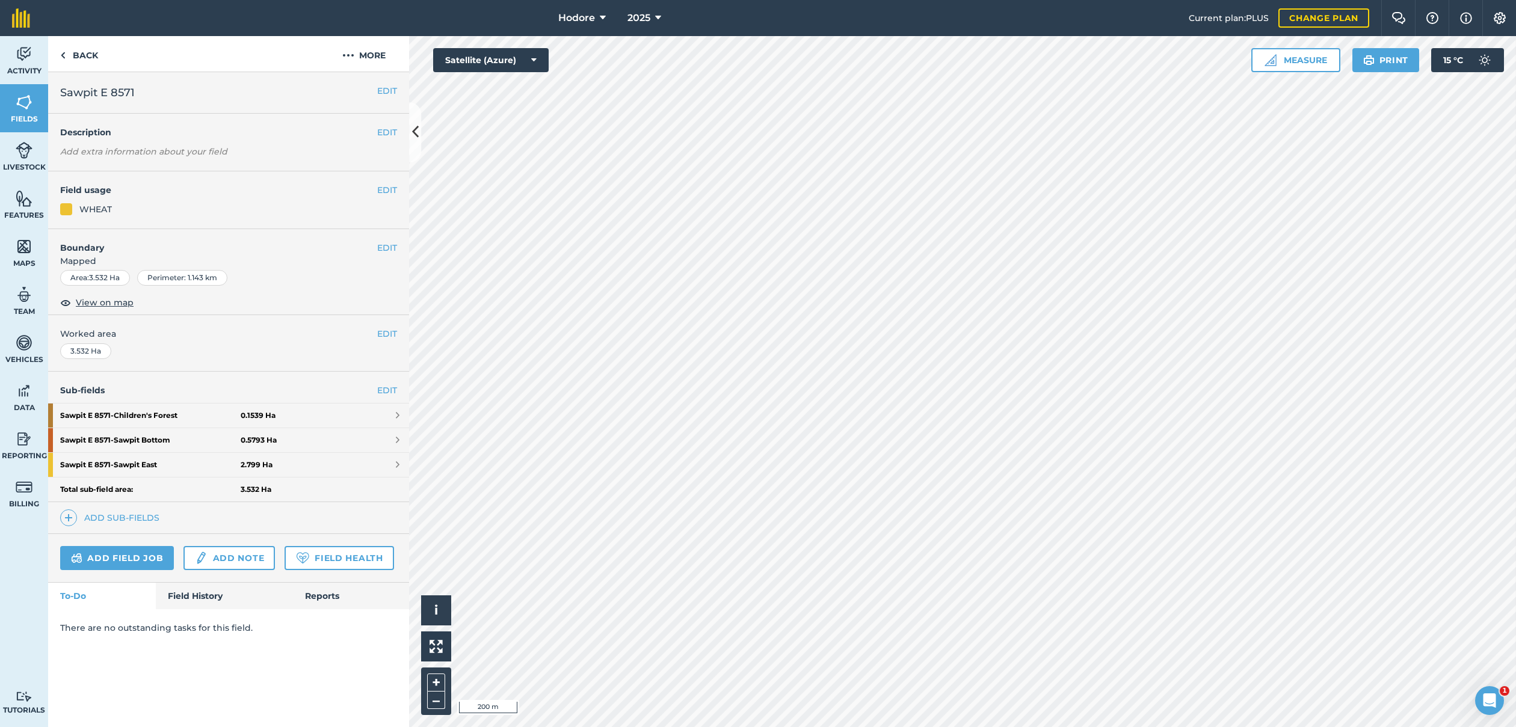
click at [219, 579] on div "Add field job Add note Field Health" at bounding box center [228, 558] width 361 height 49
click at [204, 606] on link "Field History" at bounding box center [224, 596] width 137 height 26
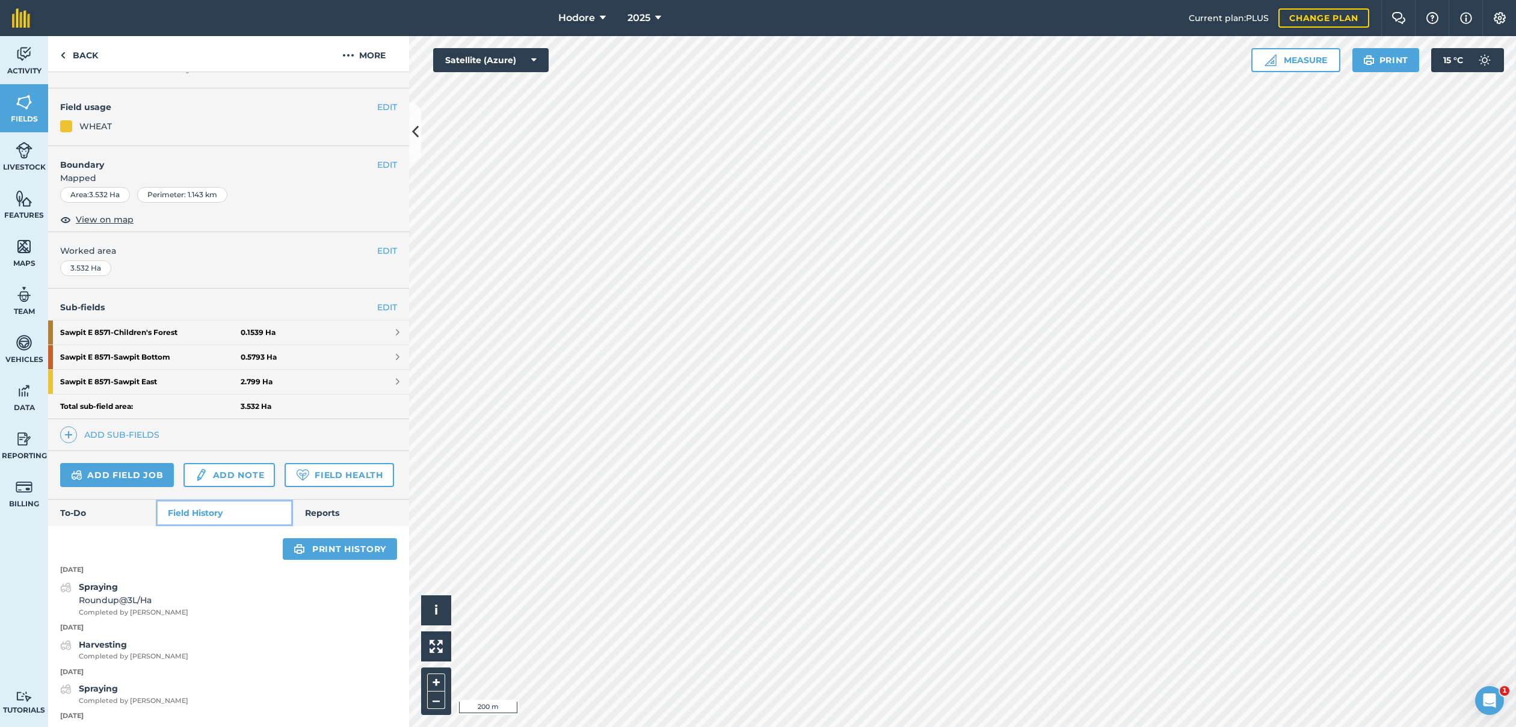
scroll to position [85, 0]
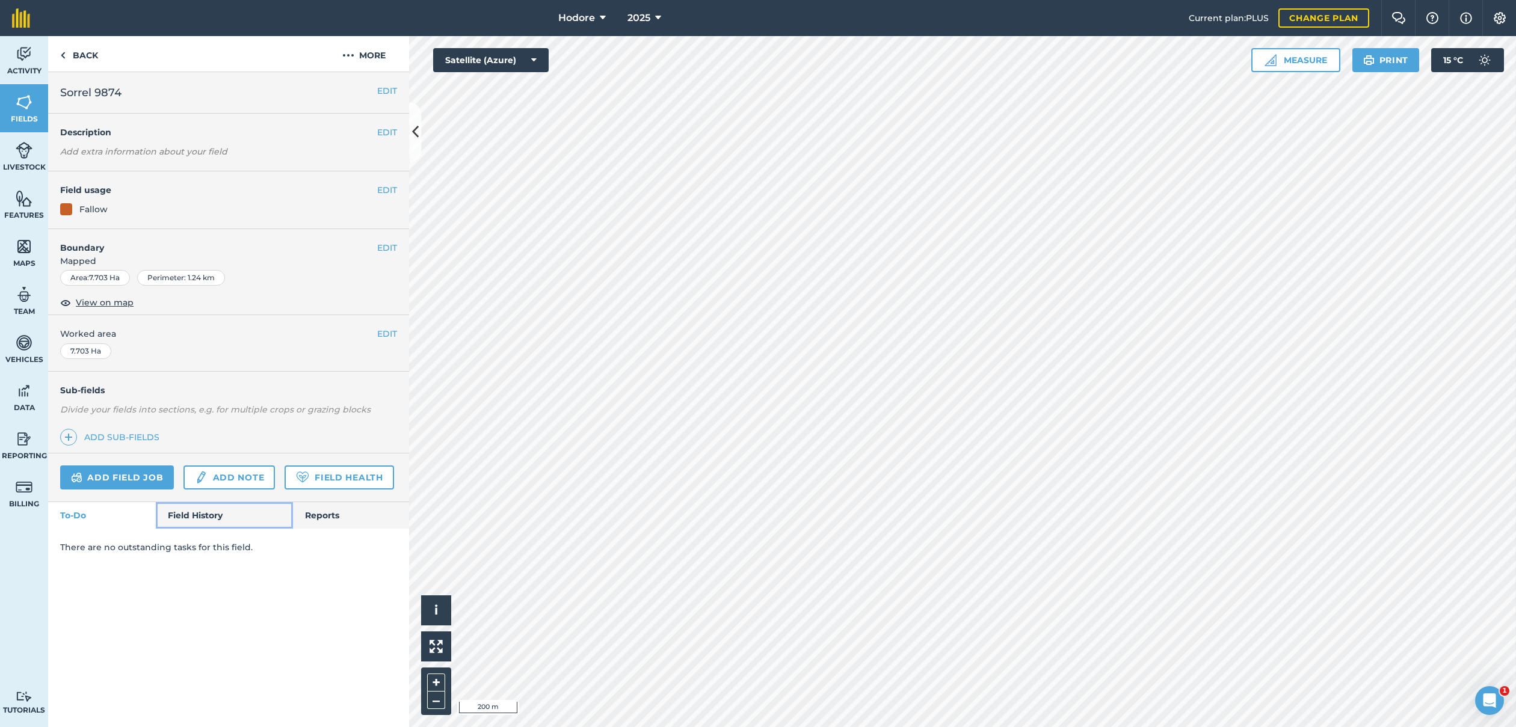
click at [217, 513] on link "Field History" at bounding box center [224, 515] width 137 height 26
